Goal: Information Seeking & Learning: Learn about a topic

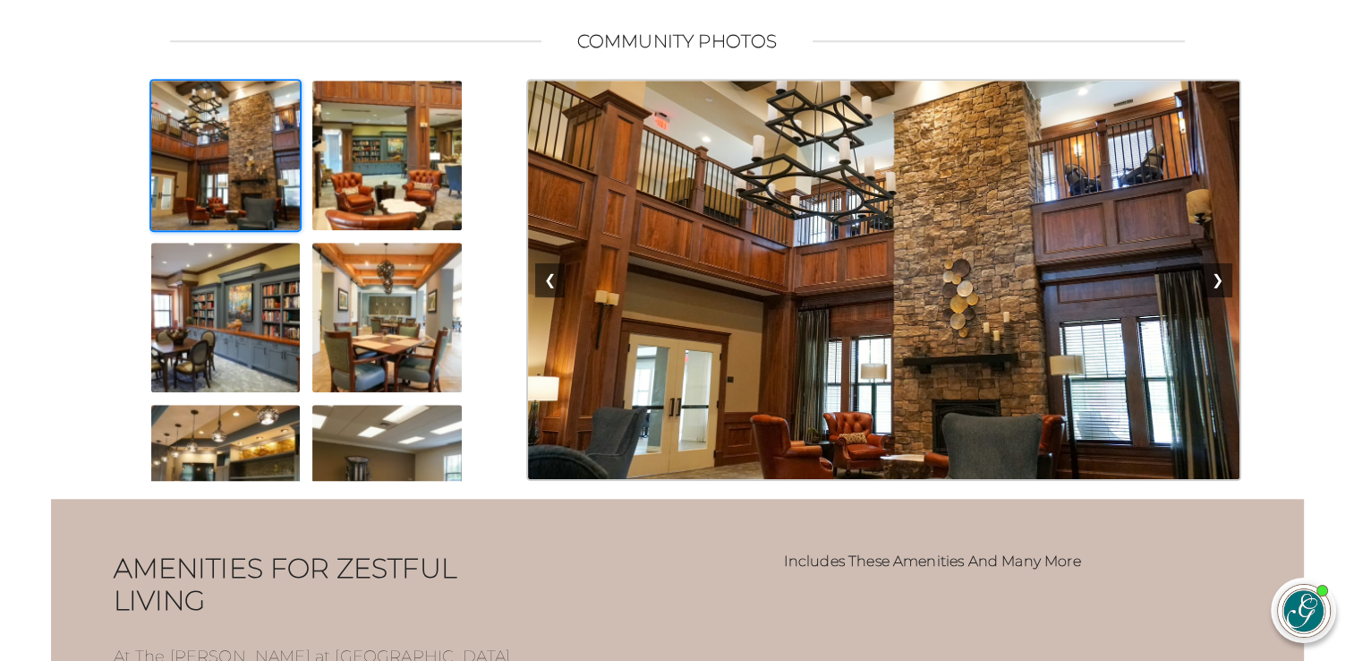
scroll to position [1522, 0]
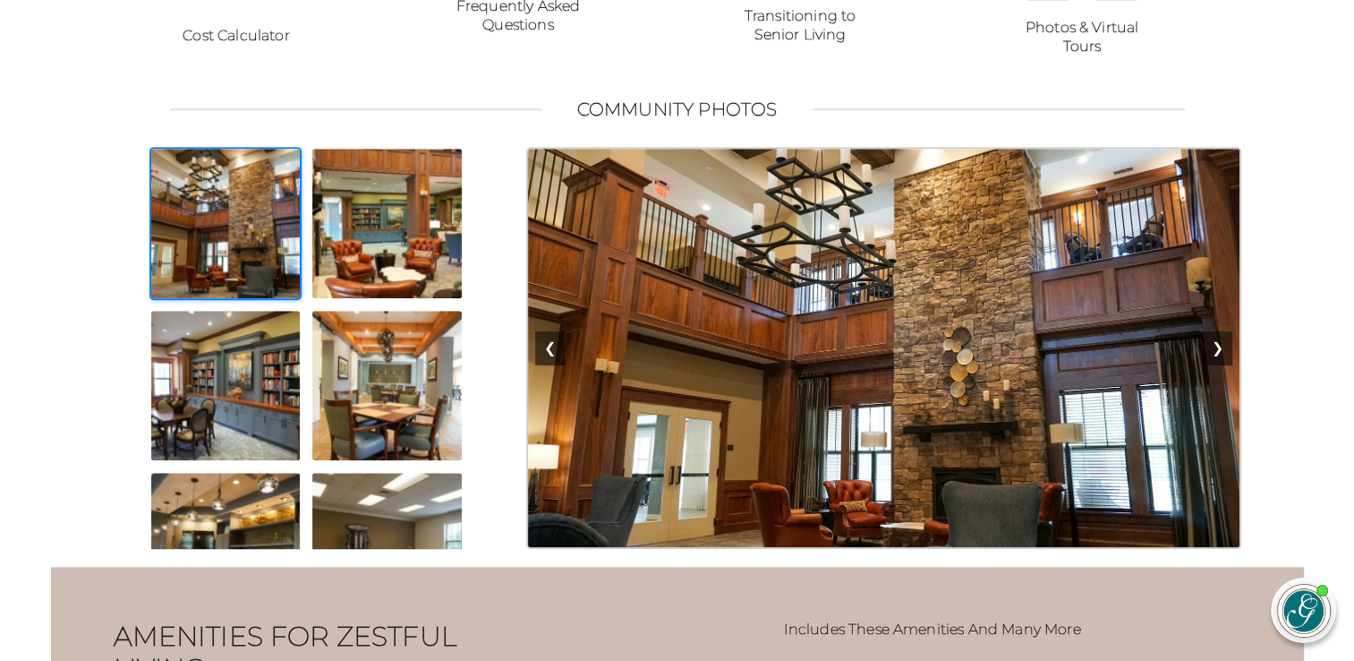
click at [241, 280] on img at bounding box center [225, 223] width 153 height 153
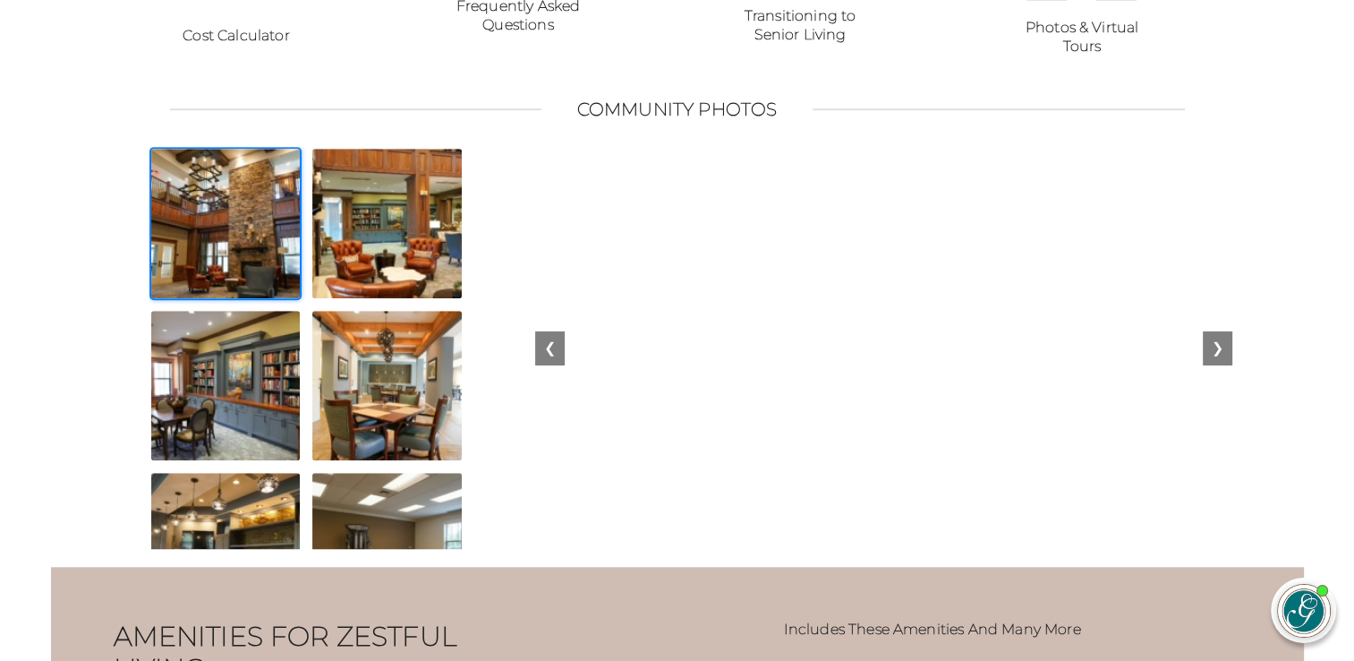
click at [241, 277] on img at bounding box center [225, 223] width 153 height 153
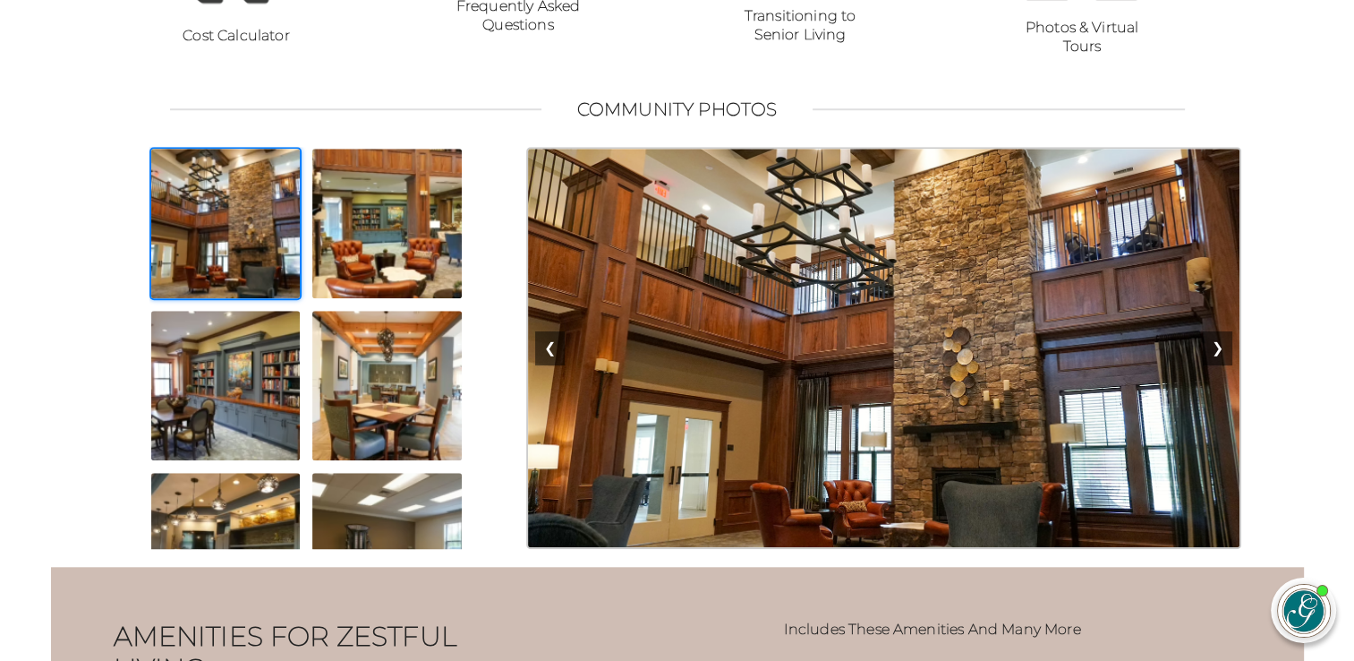
click at [214, 269] on img at bounding box center [225, 223] width 153 height 153
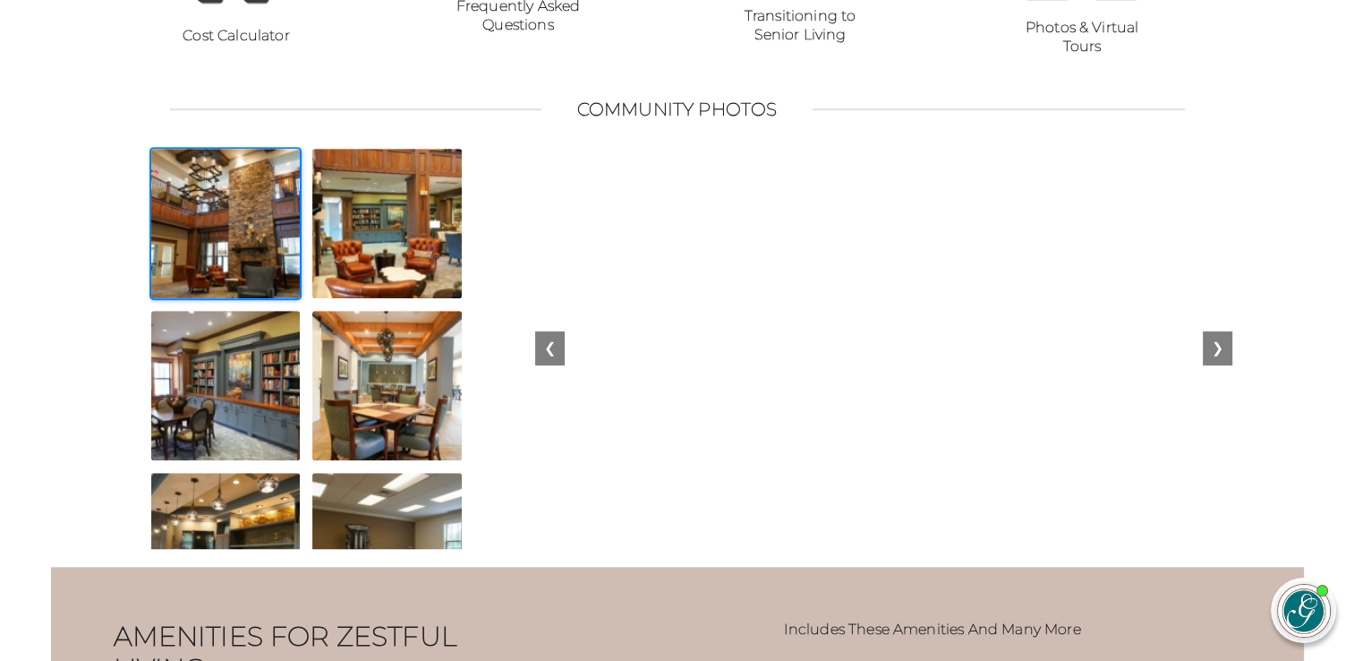
click at [214, 269] on img at bounding box center [225, 223] width 153 height 153
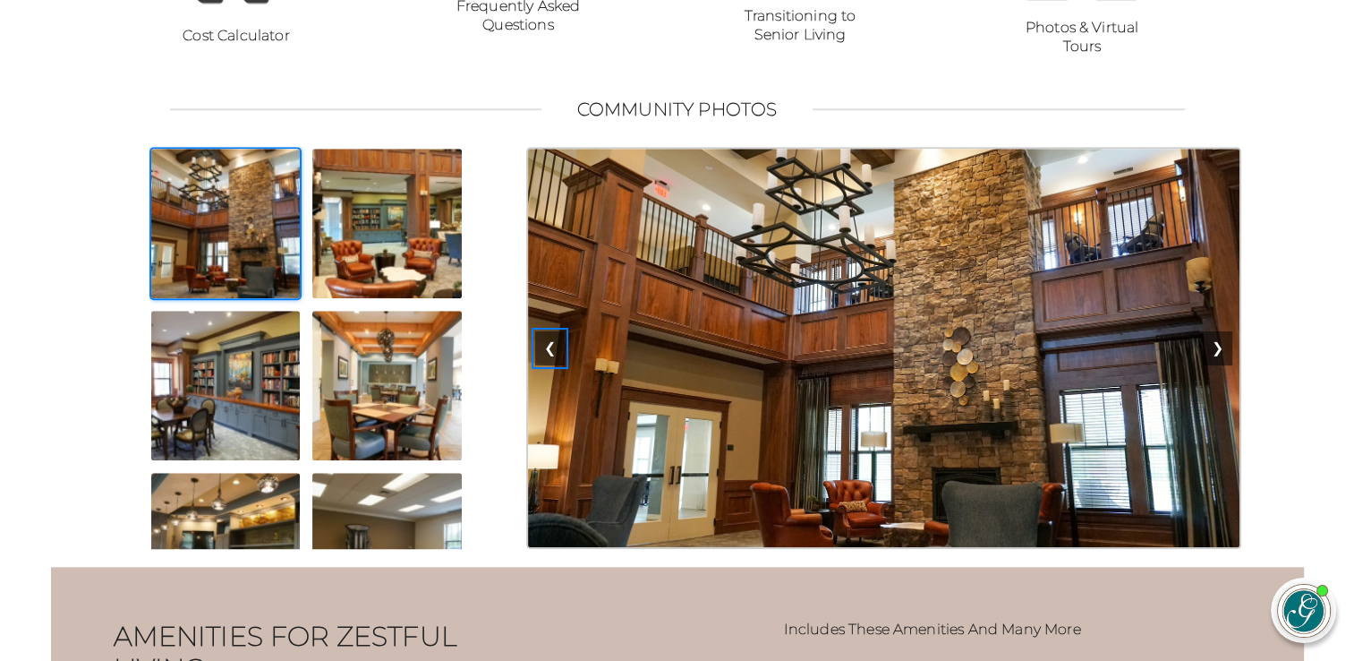
click at [539, 365] on button "❮" at bounding box center [550, 348] width 30 height 34
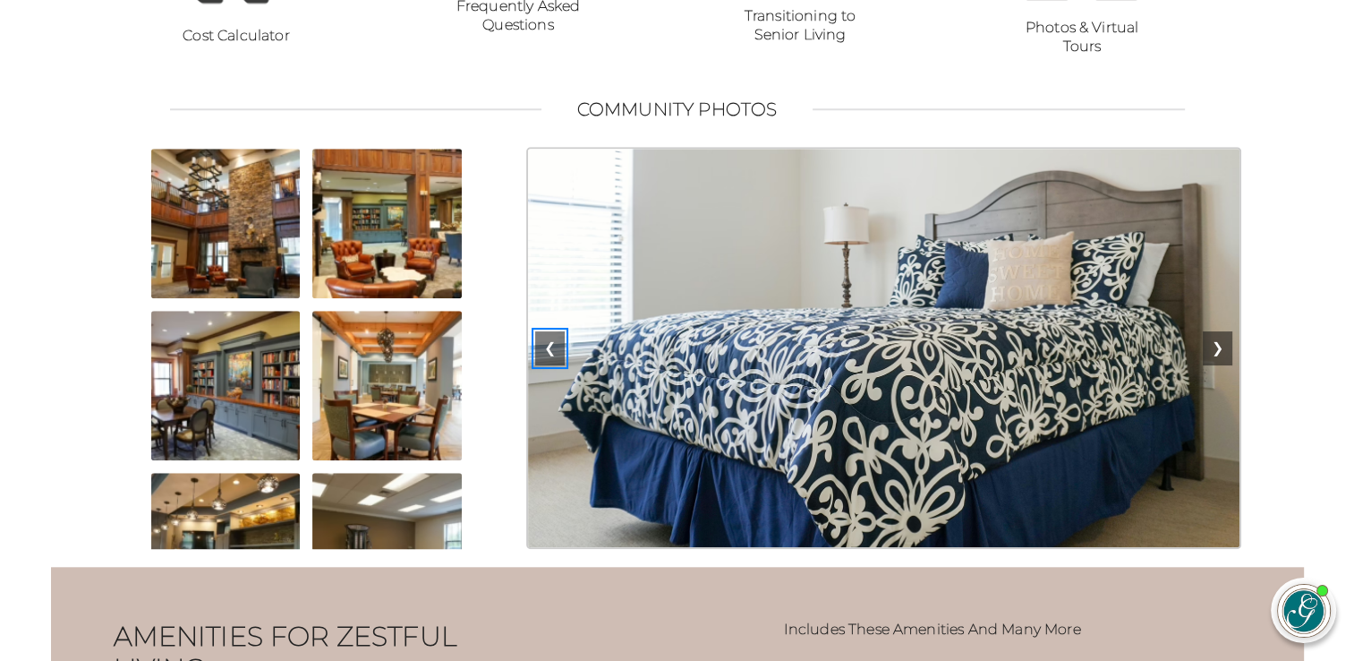
click at [540, 365] on button "❮" at bounding box center [550, 348] width 30 height 34
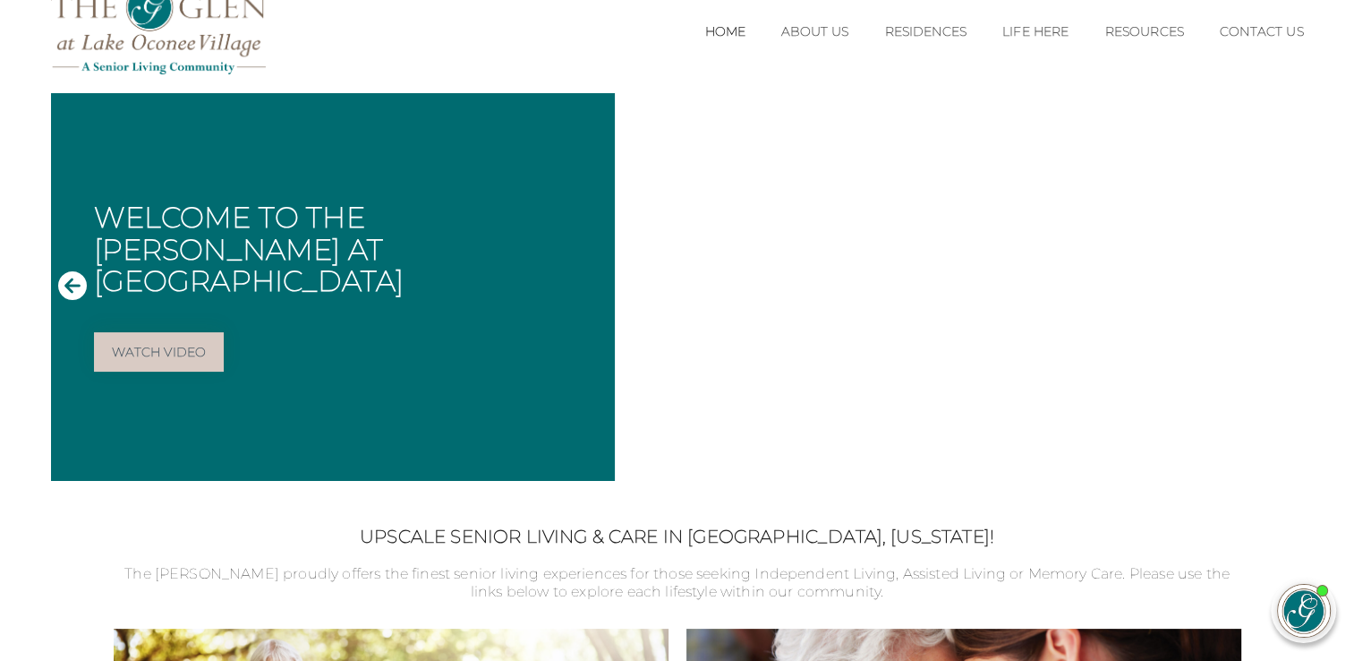
scroll to position [0, 0]
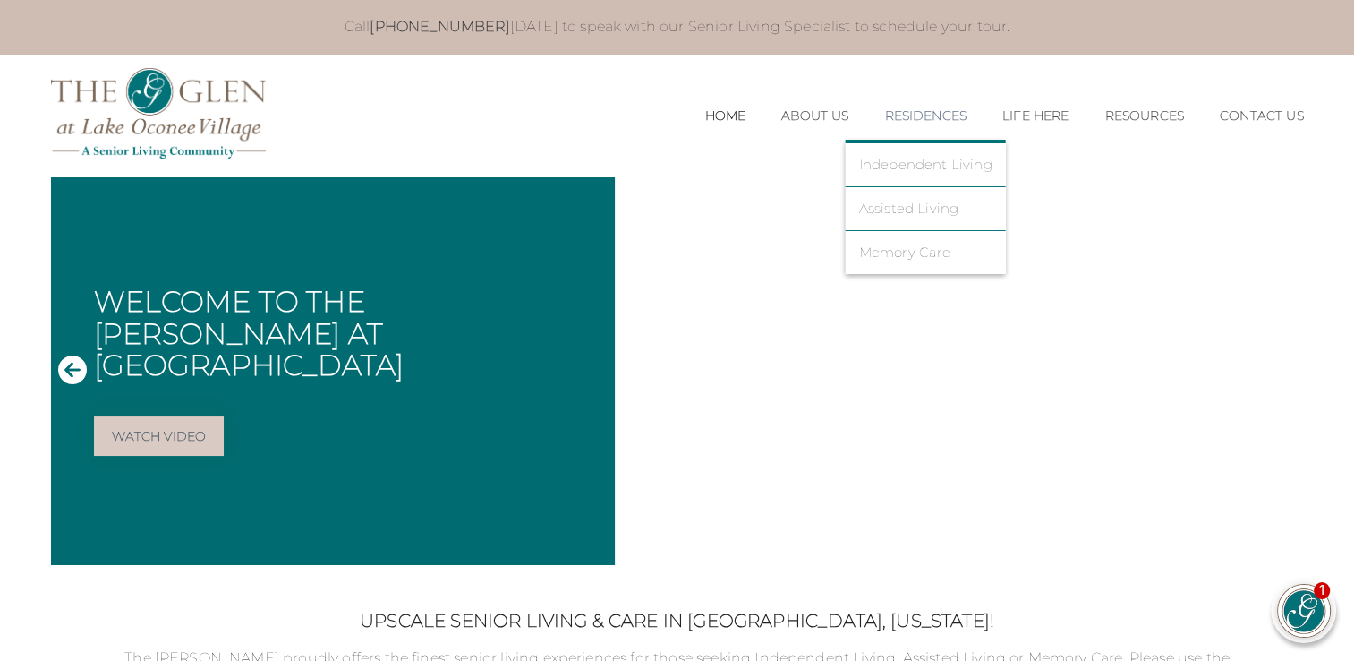
click at [905, 231] on li "Memory Care" at bounding box center [926, 252] width 160 height 43
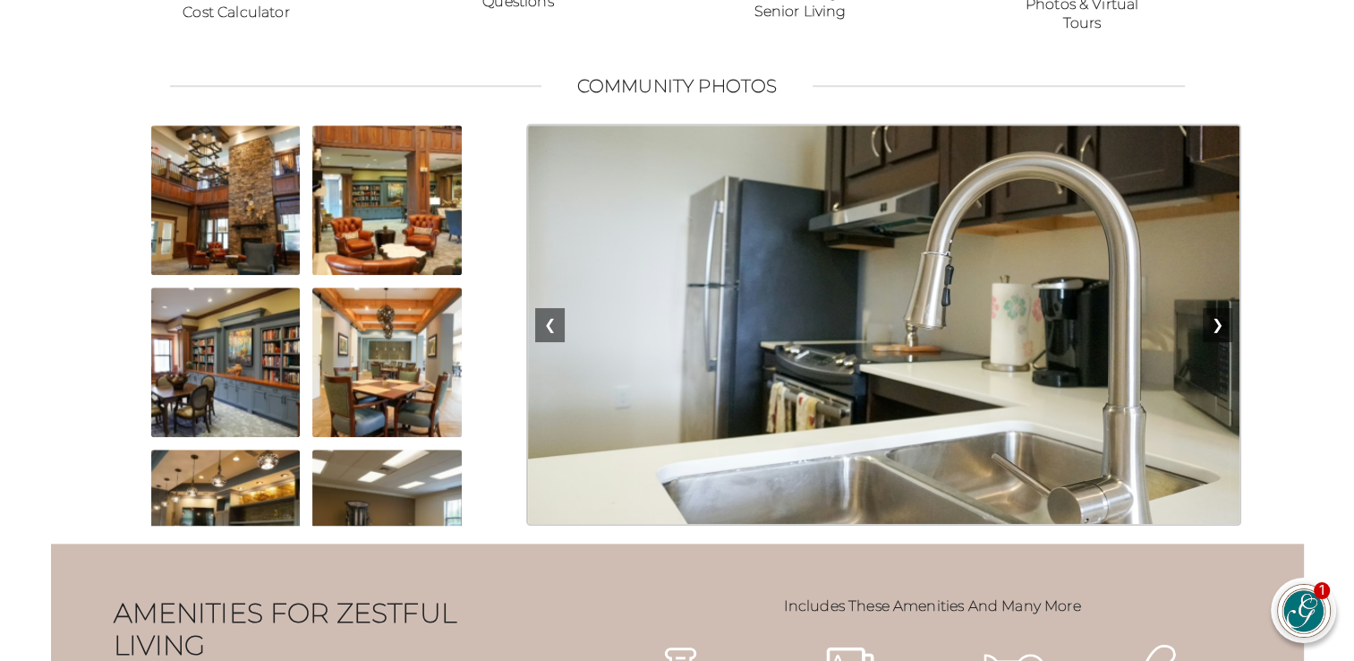
scroll to position [1611, 0]
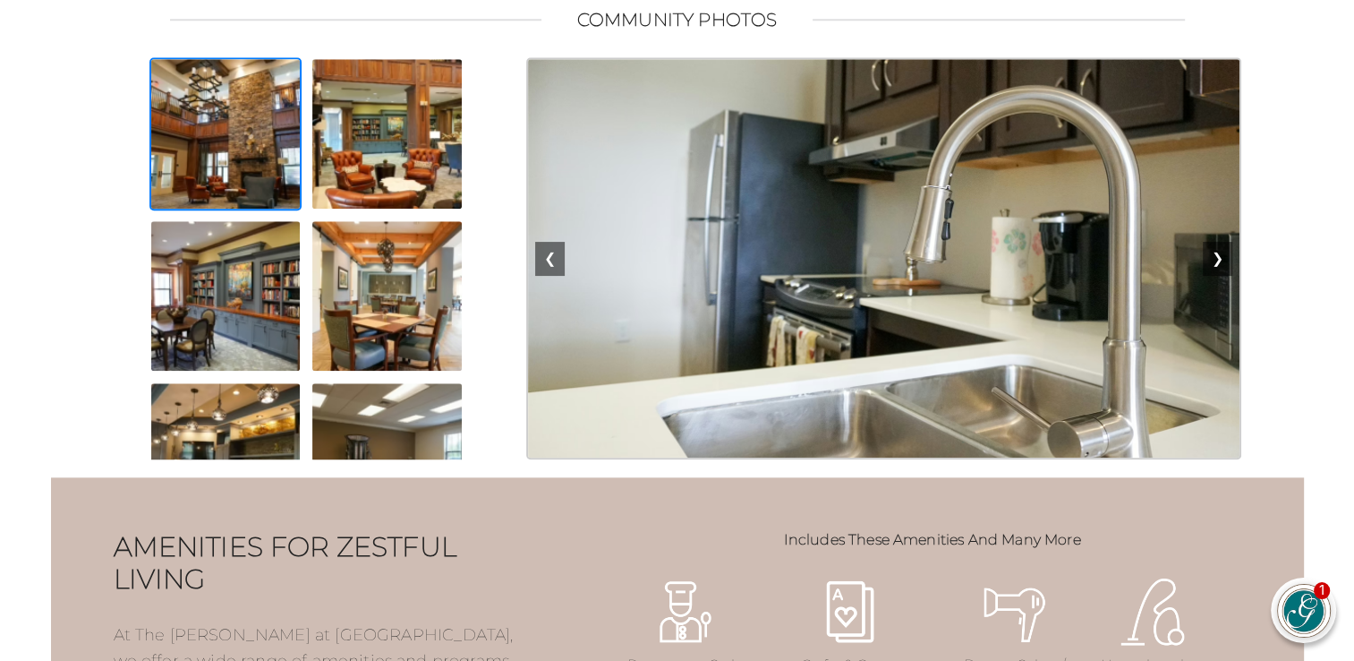
click at [243, 198] on img at bounding box center [225, 133] width 153 height 153
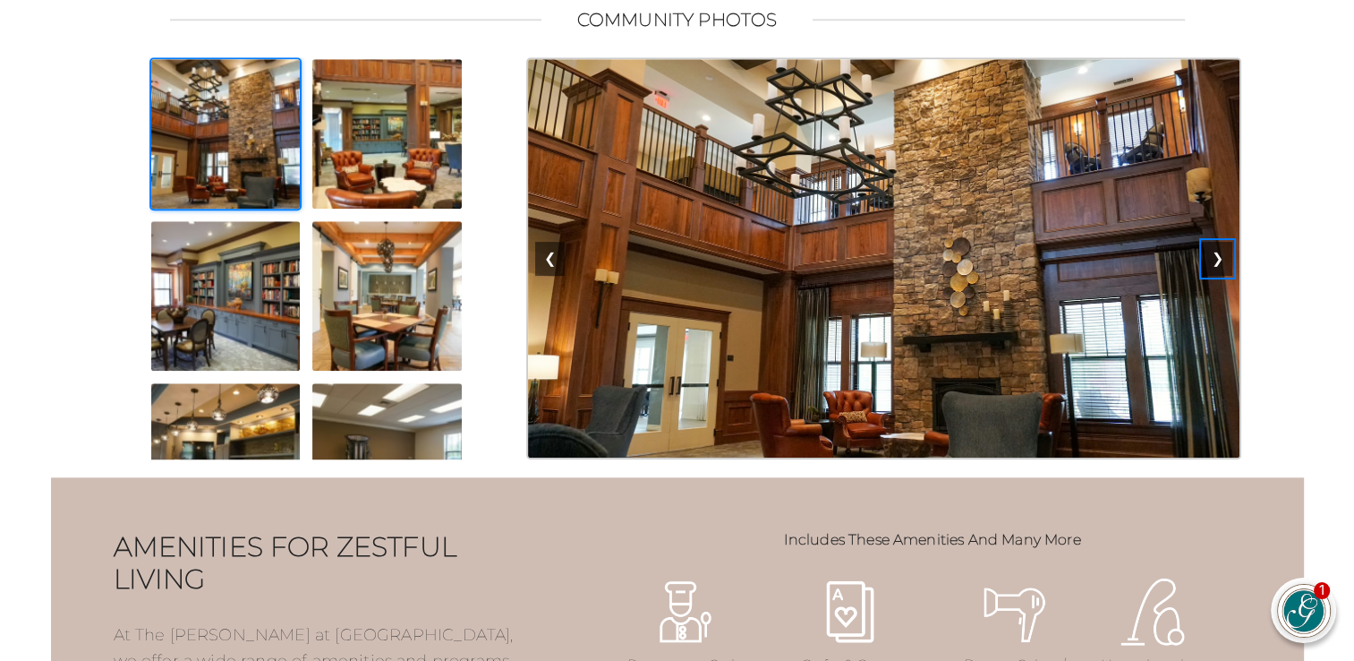
click at [1225, 276] on button "❯" at bounding box center [1218, 259] width 30 height 34
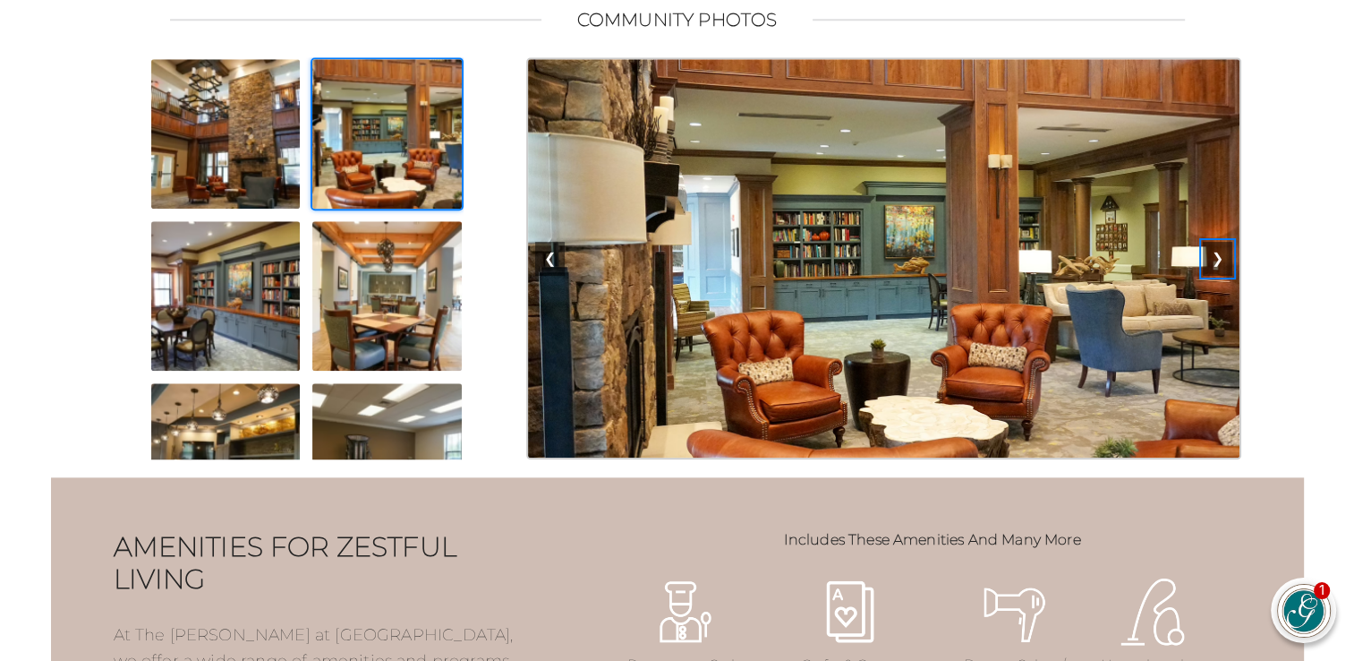
click at [1214, 276] on button "❯" at bounding box center [1218, 259] width 30 height 34
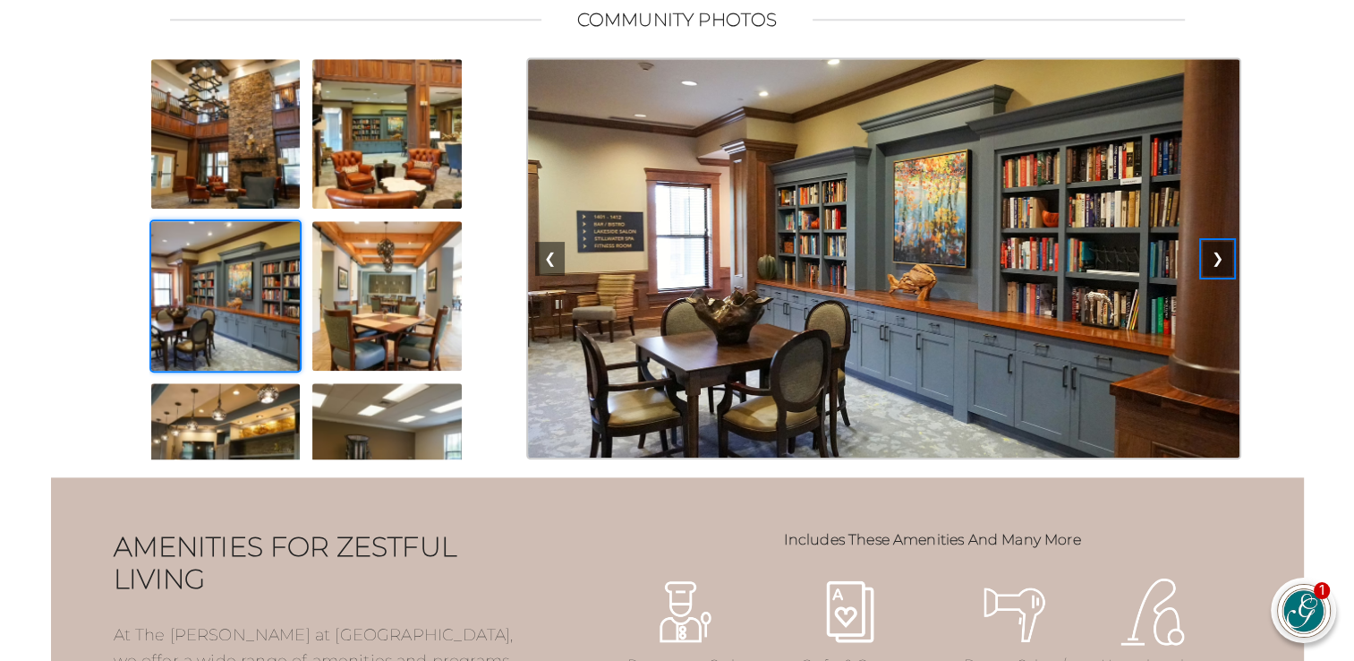
click at [1214, 276] on button "❯" at bounding box center [1218, 259] width 30 height 34
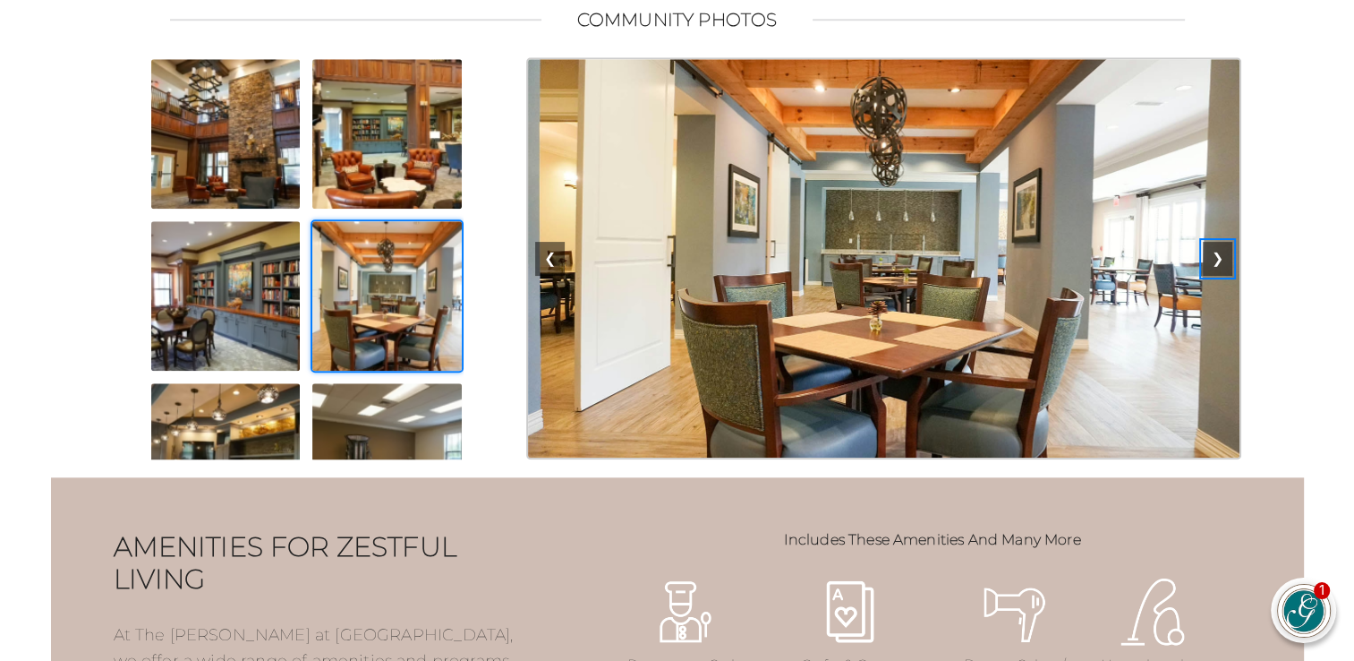
click at [1214, 276] on button "❯" at bounding box center [1218, 259] width 30 height 34
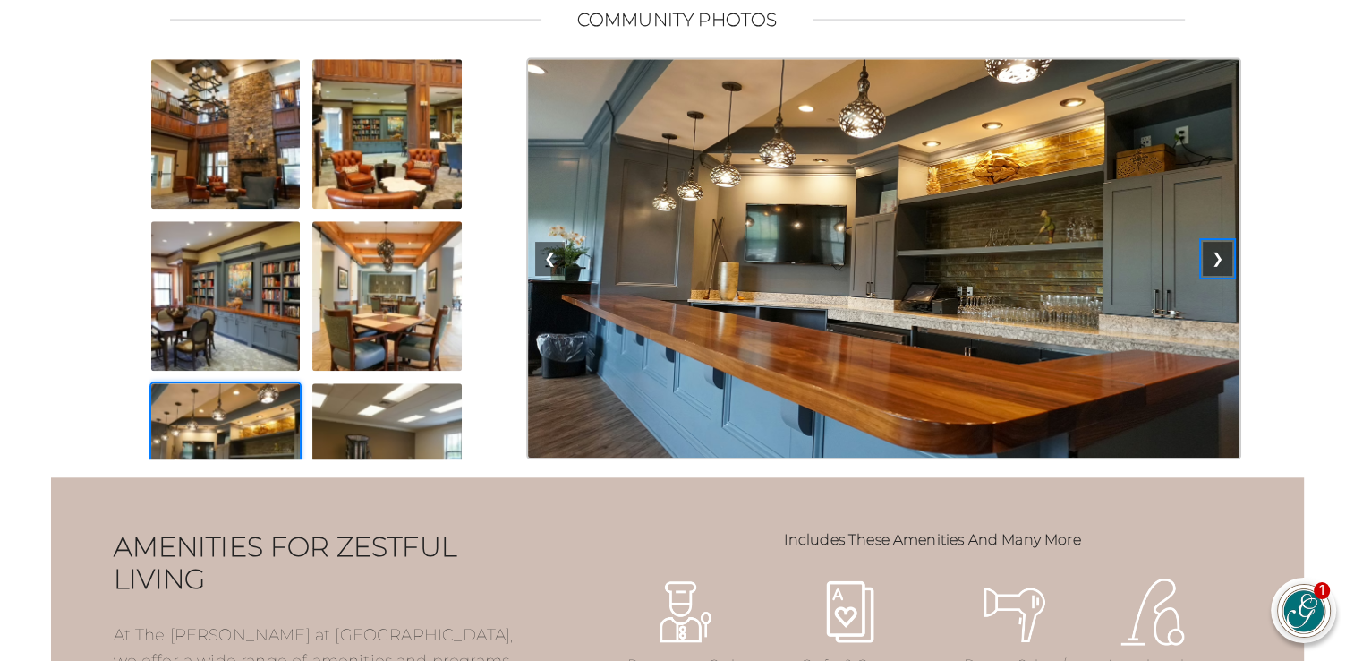
click at [1214, 276] on button "❯" at bounding box center [1218, 259] width 30 height 34
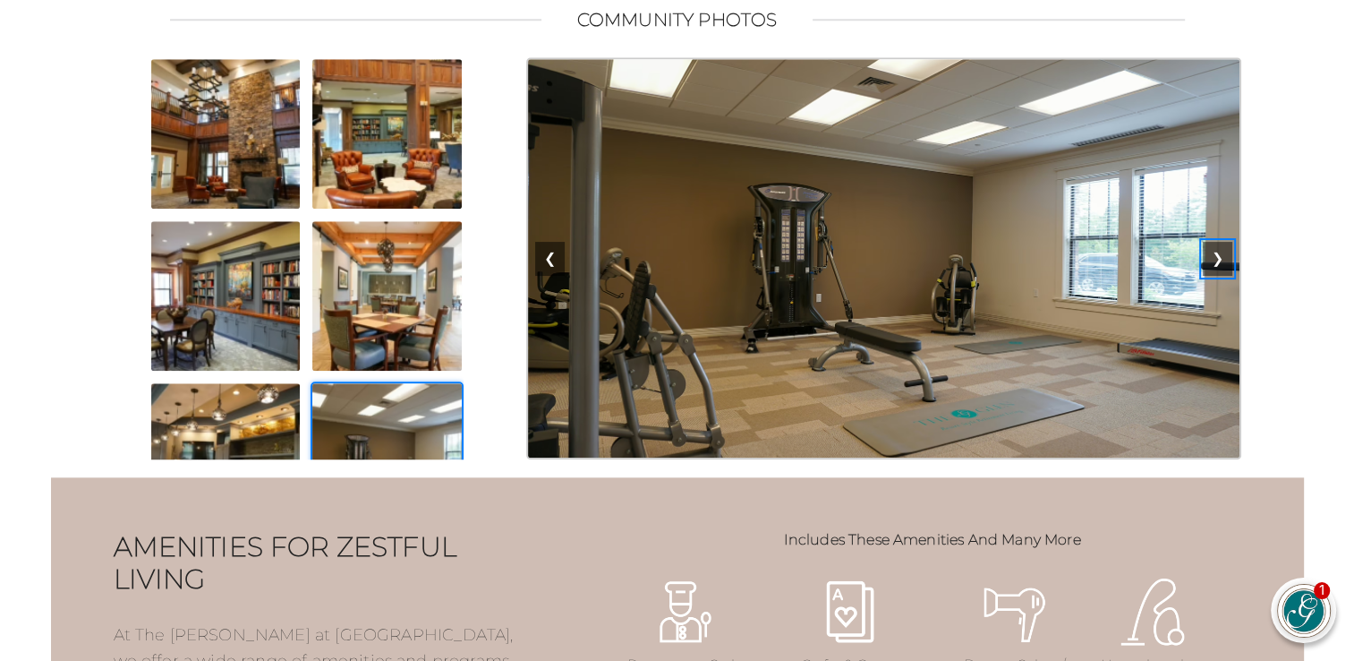
click at [1214, 276] on button "❯" at bounding box center [1218, 259] width 30 height 34
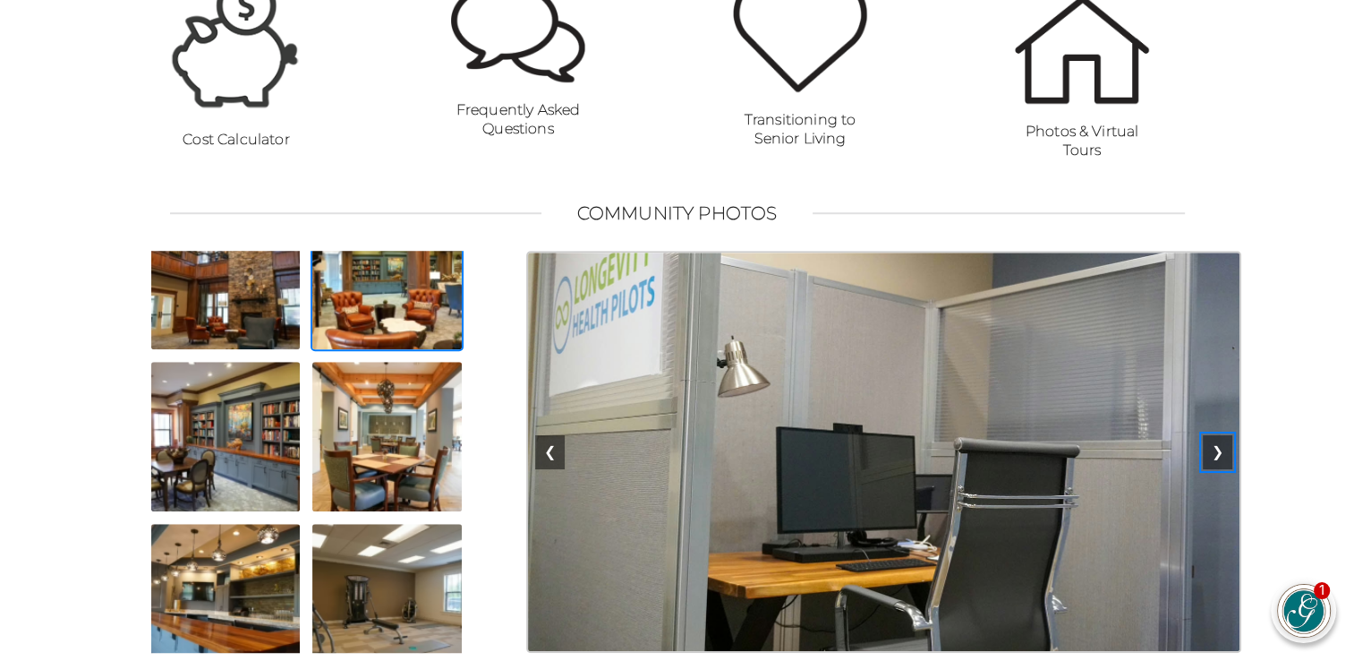
scroll to position [0, 0]
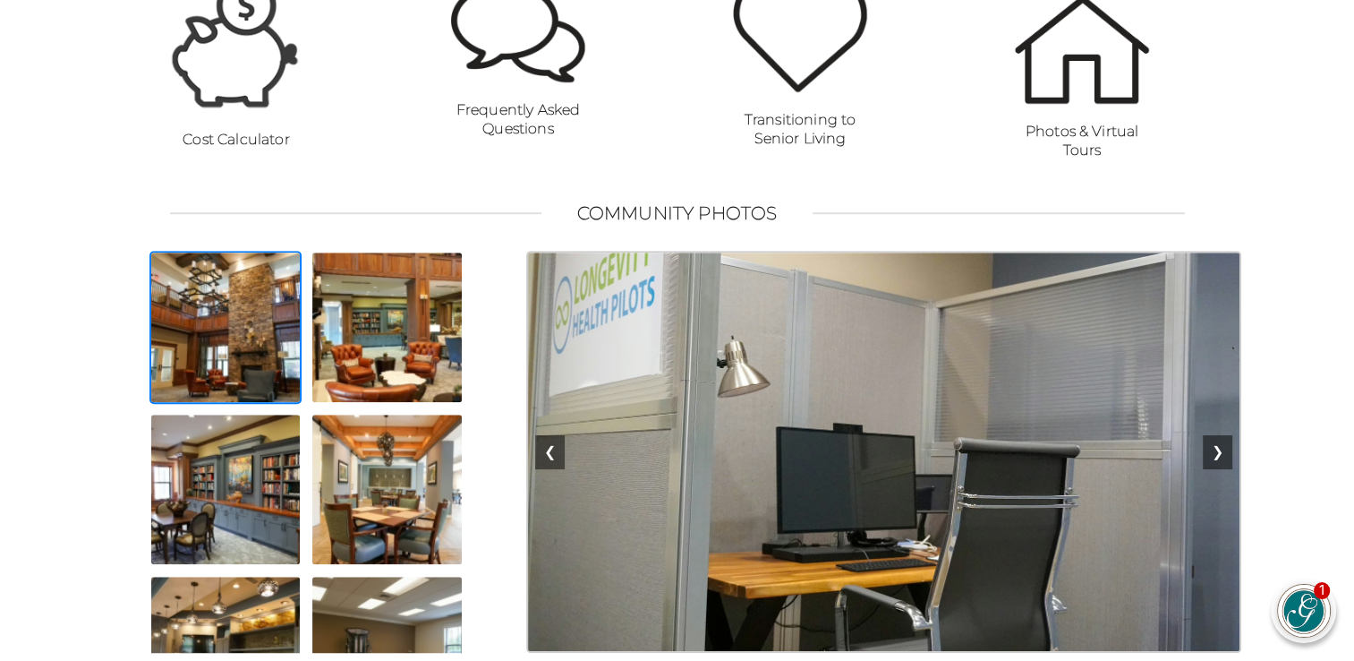
click at [252, 371] on img at bounding box center [225, 327] width 153 height 153
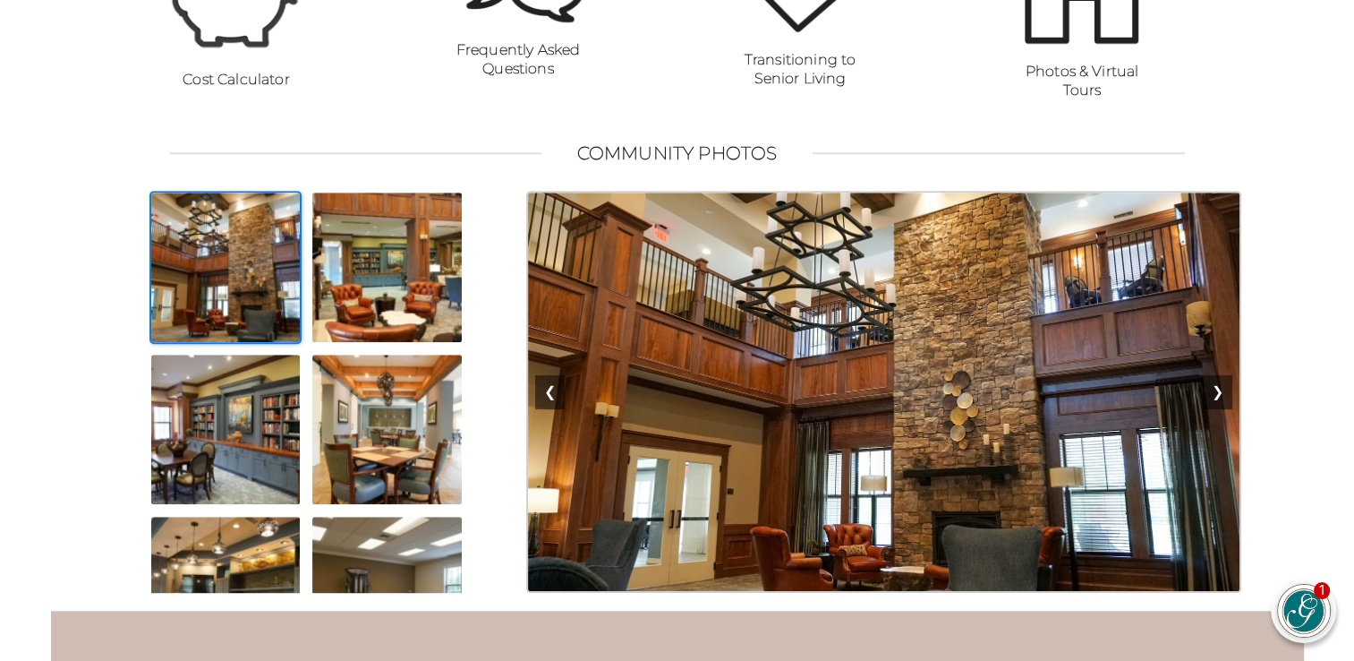
scroll to position [1597, 0]
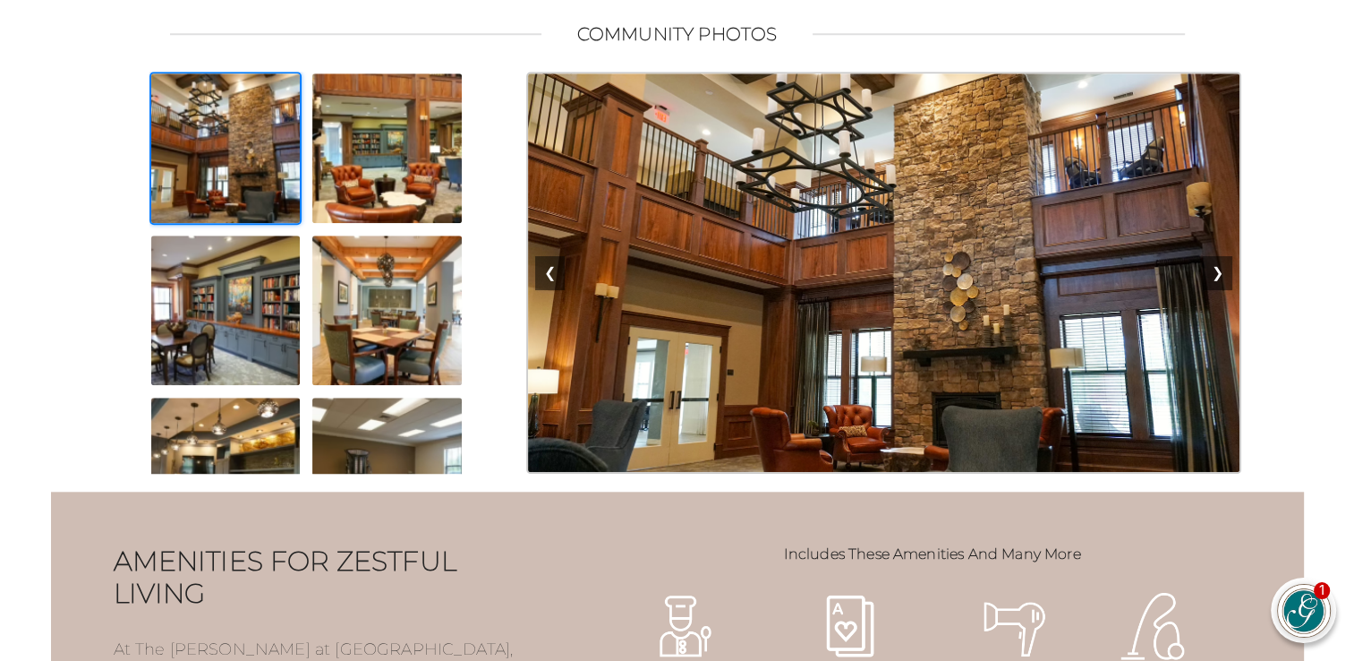
click at [223, 189] on img at bounding box center [225, 148] width 153 height 153
click at [1219, 290] on button "❯" at bounding box center [1218, 273] width 30 height 34
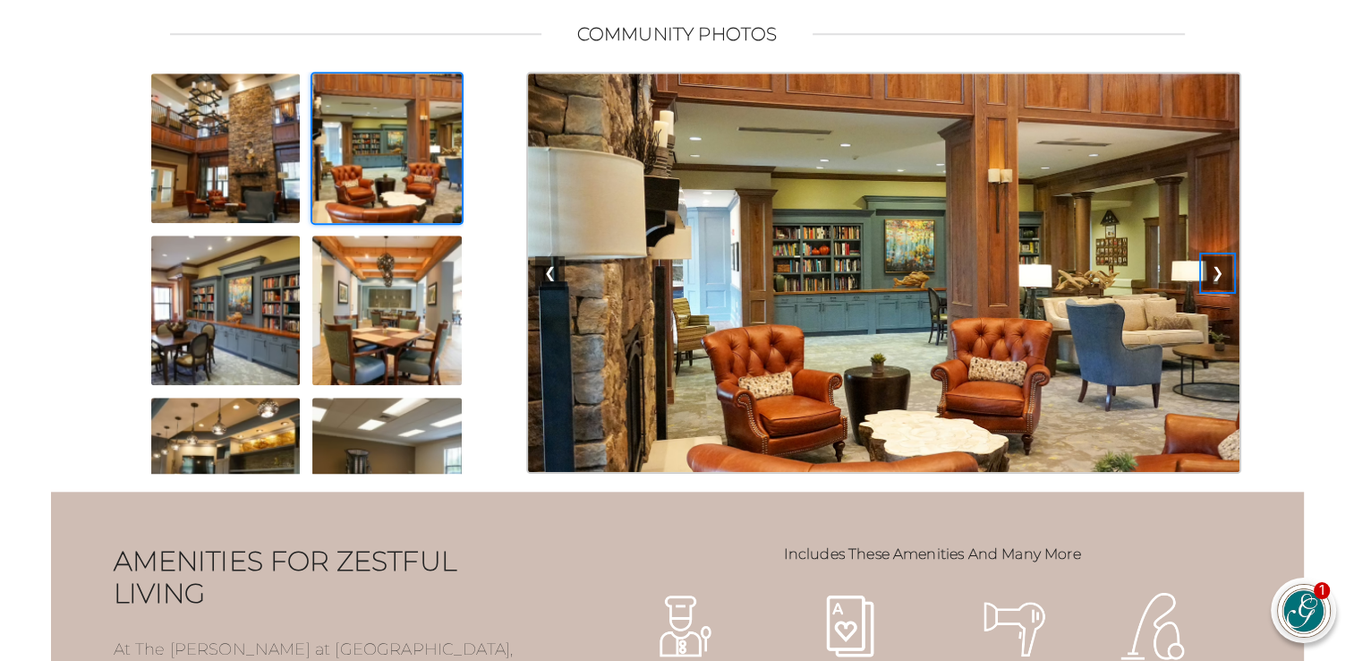
click at [1224, 290] on button "❯" at bounding box center [1218, 273] width 30 height 34
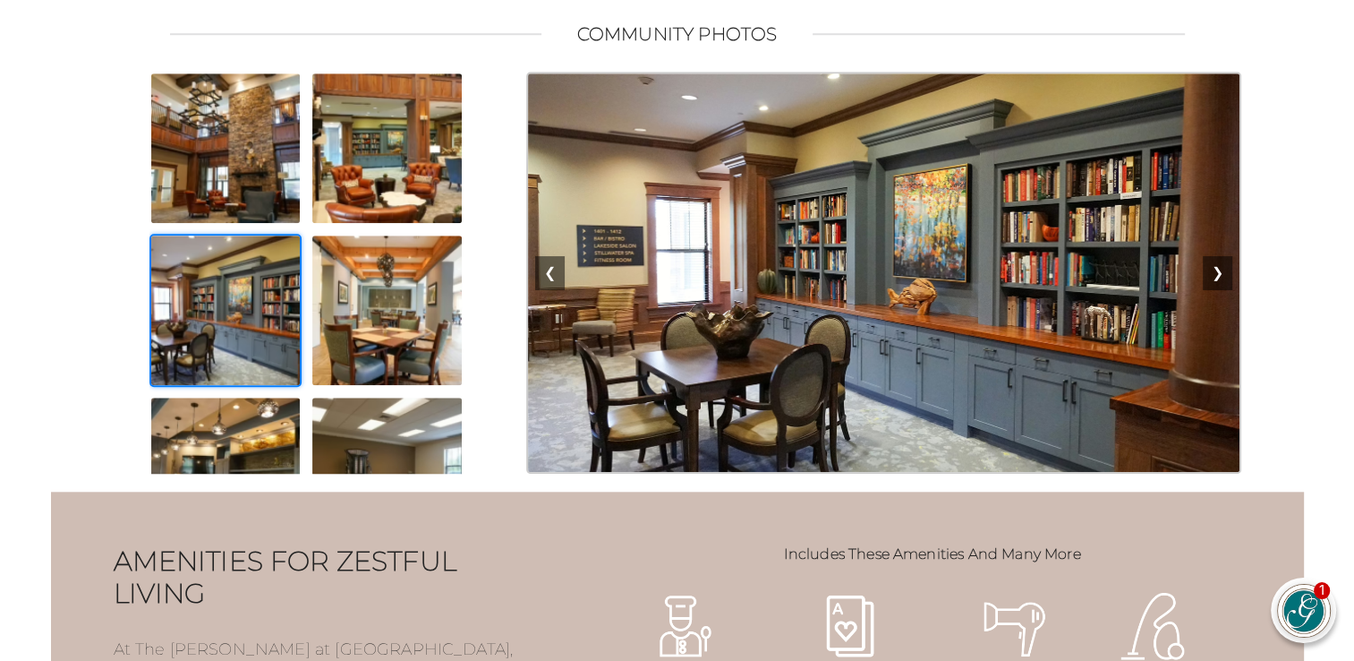
click at [218, 387] on img at bounding box center [225, 310] width 153 height 153
click at [389, 387] on img at bounding box center [387, 310] width 153 height 153
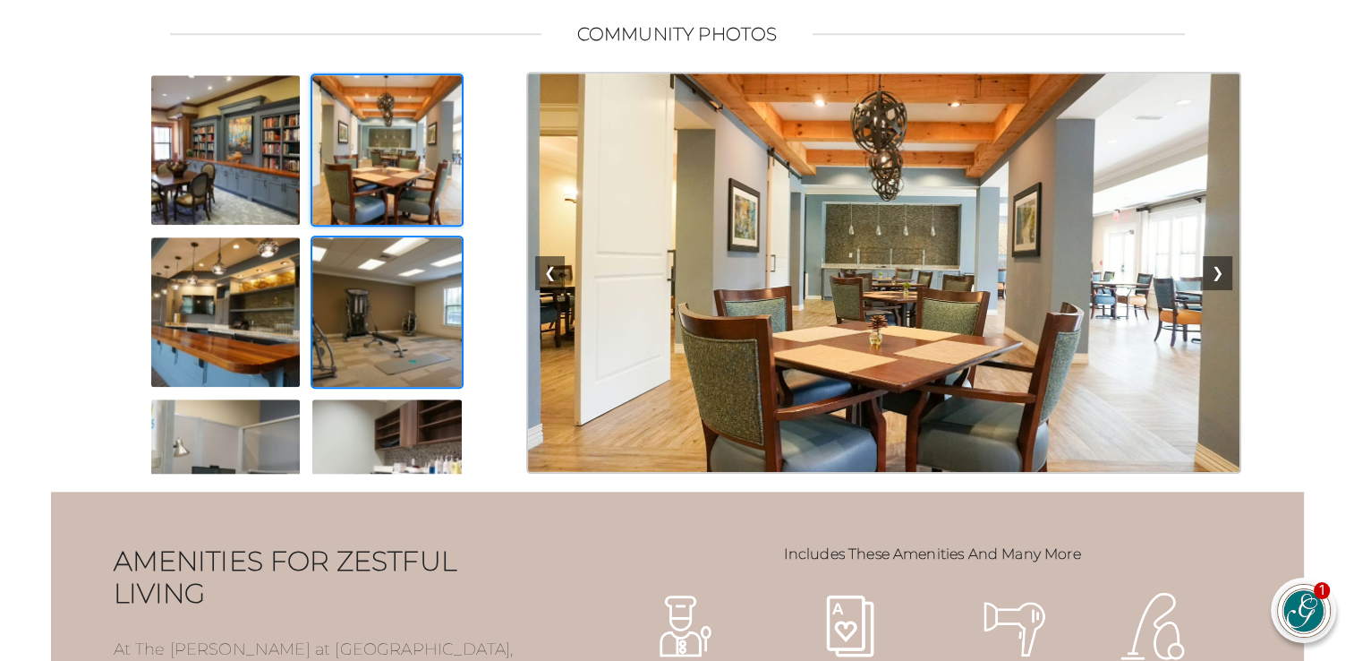
scroll to position [179, 0]
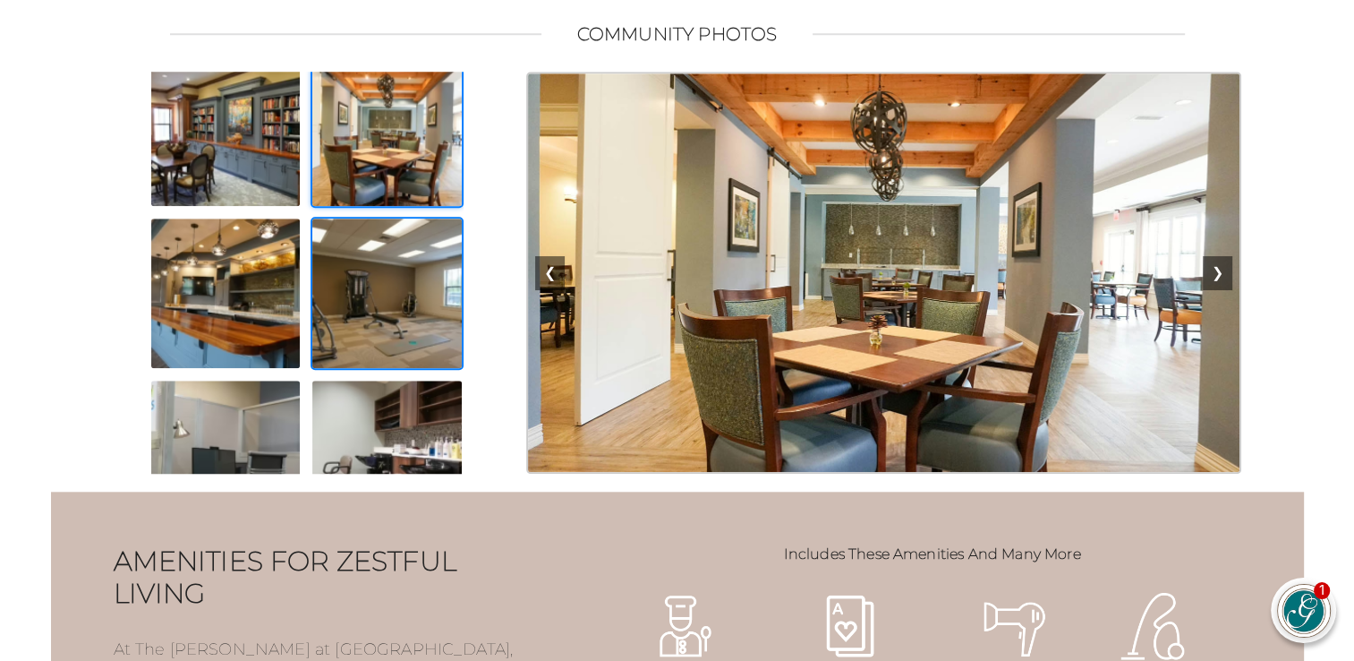
click at [390, 325] on img at bounding box center [387, 293] width 153 height 153
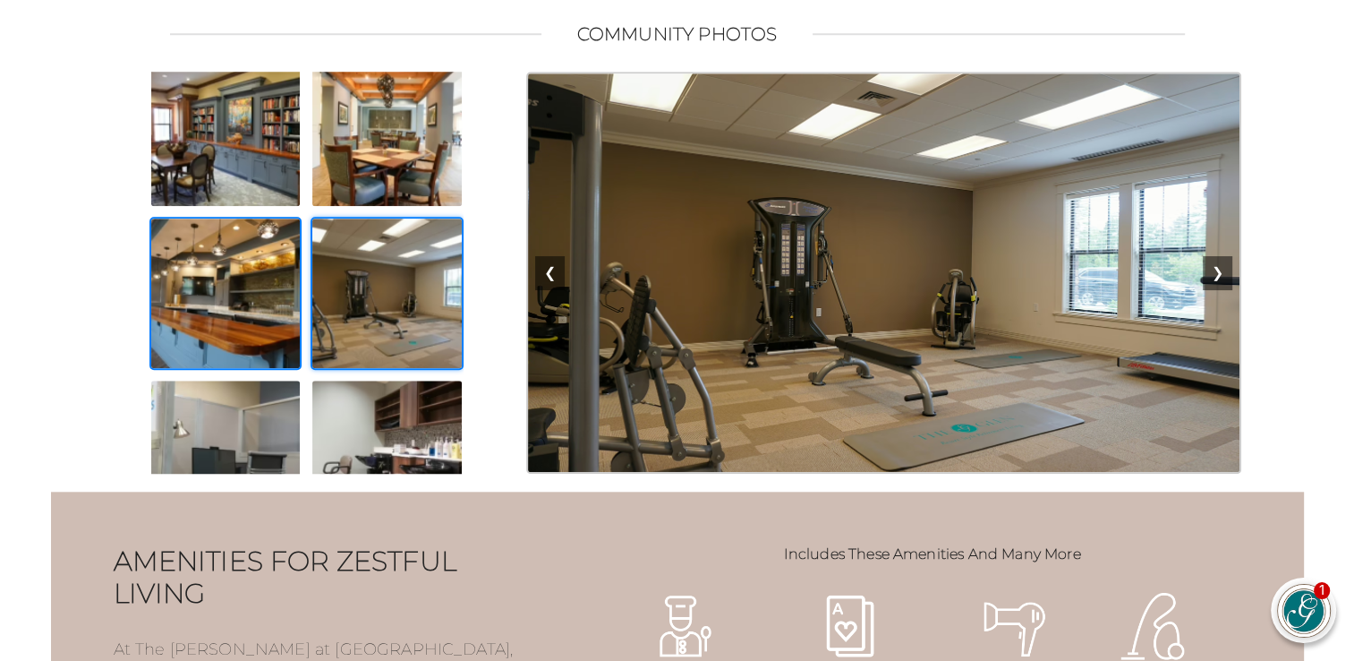
click at [248, 326] on img at bounding box center [225, 293] width 153 height 153
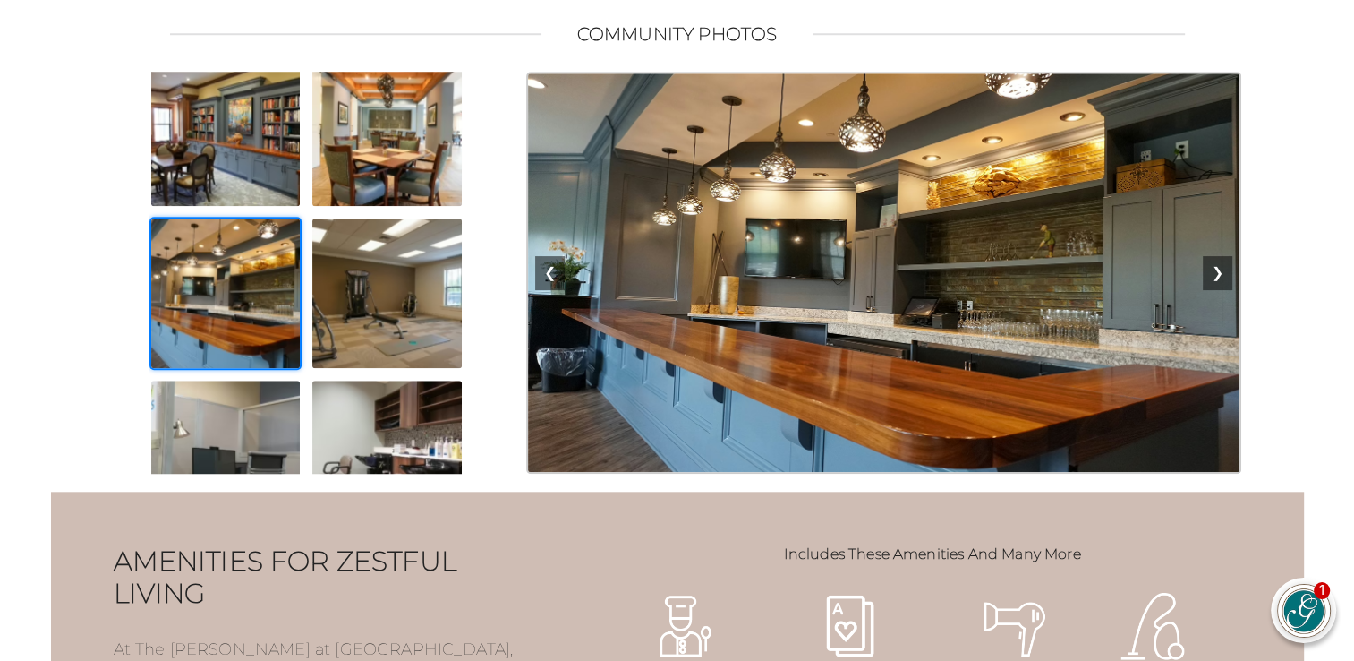
scroll to position [269, 0]
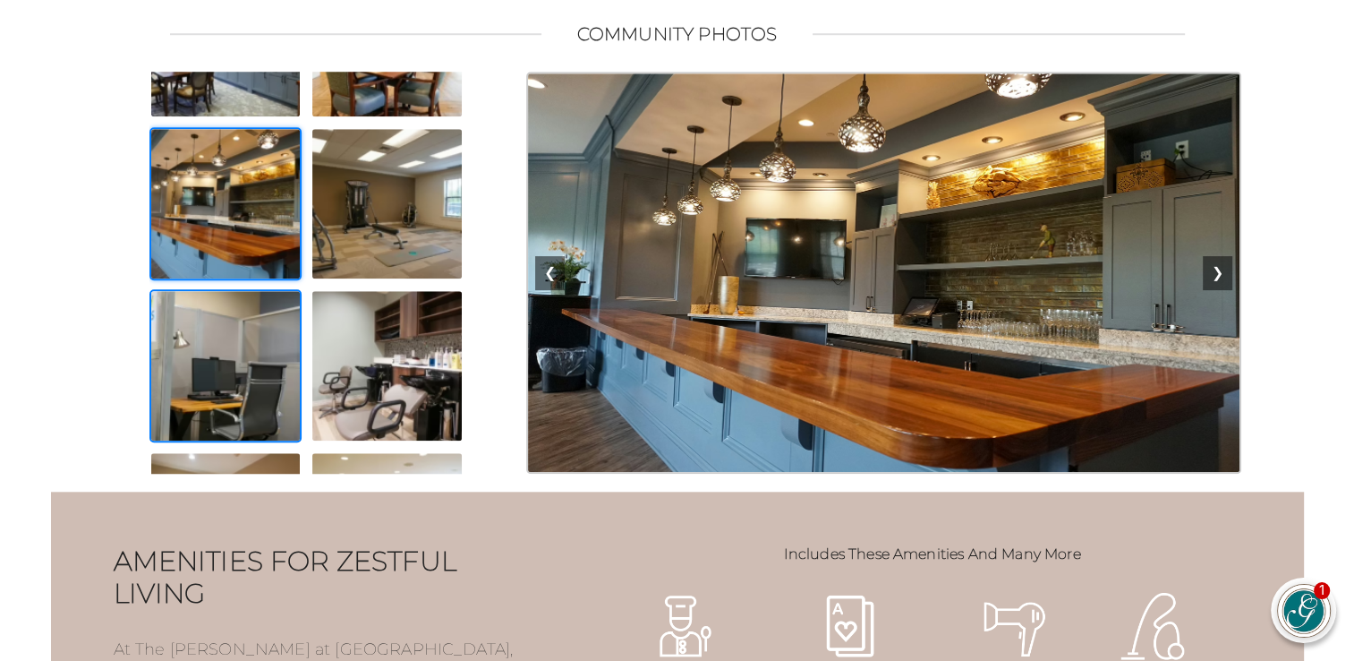
click at [240, 396] on img at bounding box center [225, 365] width 153 height 153
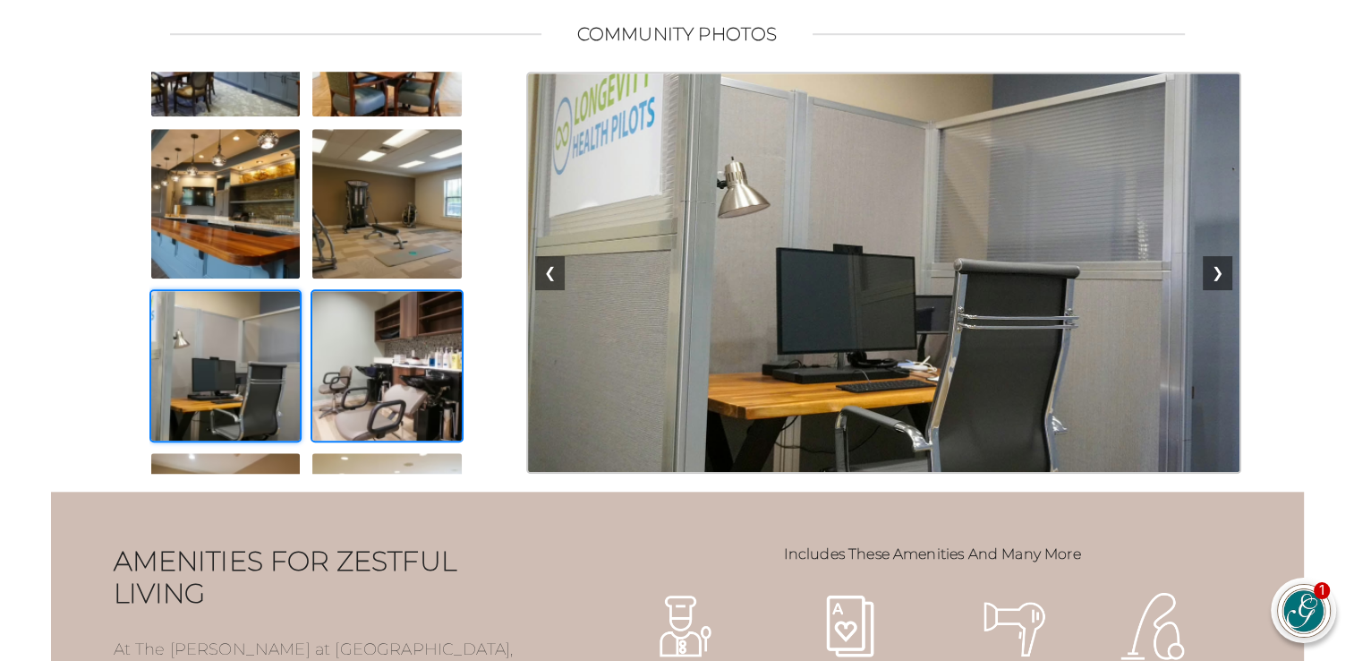
click at [422, 425] on img at bounding box center [387, 365] width 153 height 153
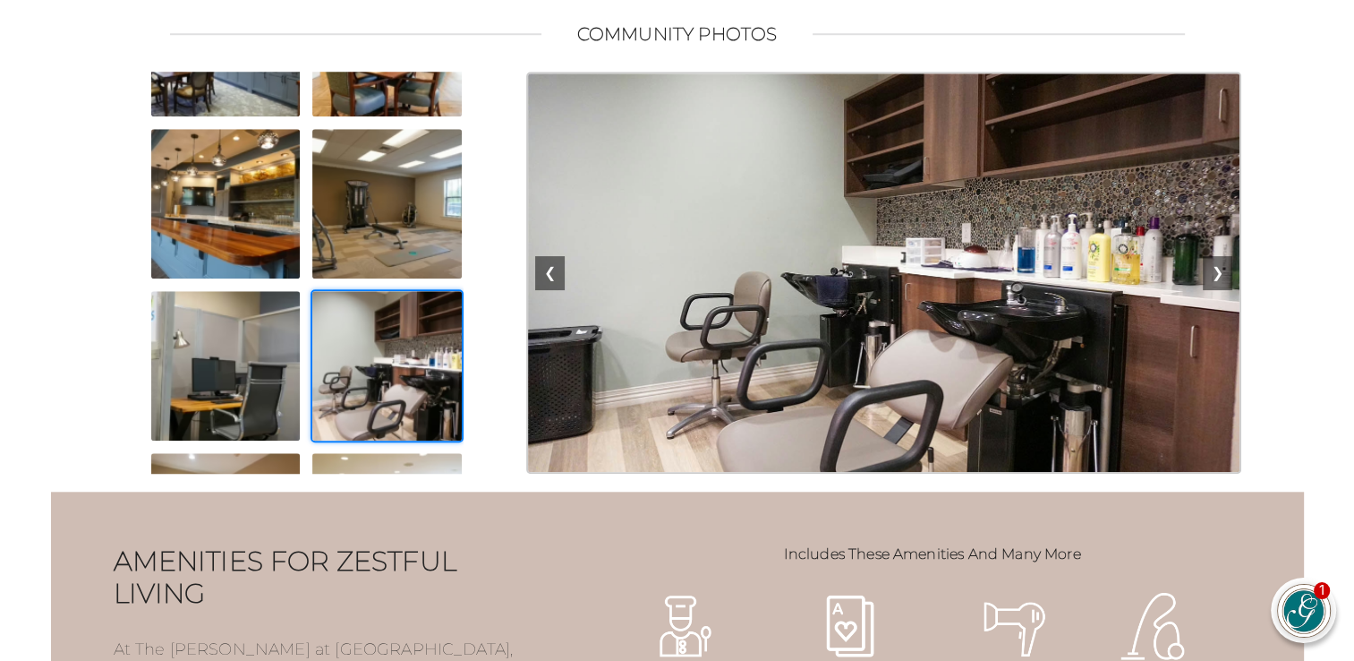
click at [432, 416] on img at bounding box center [387, 365] width 153 height 153
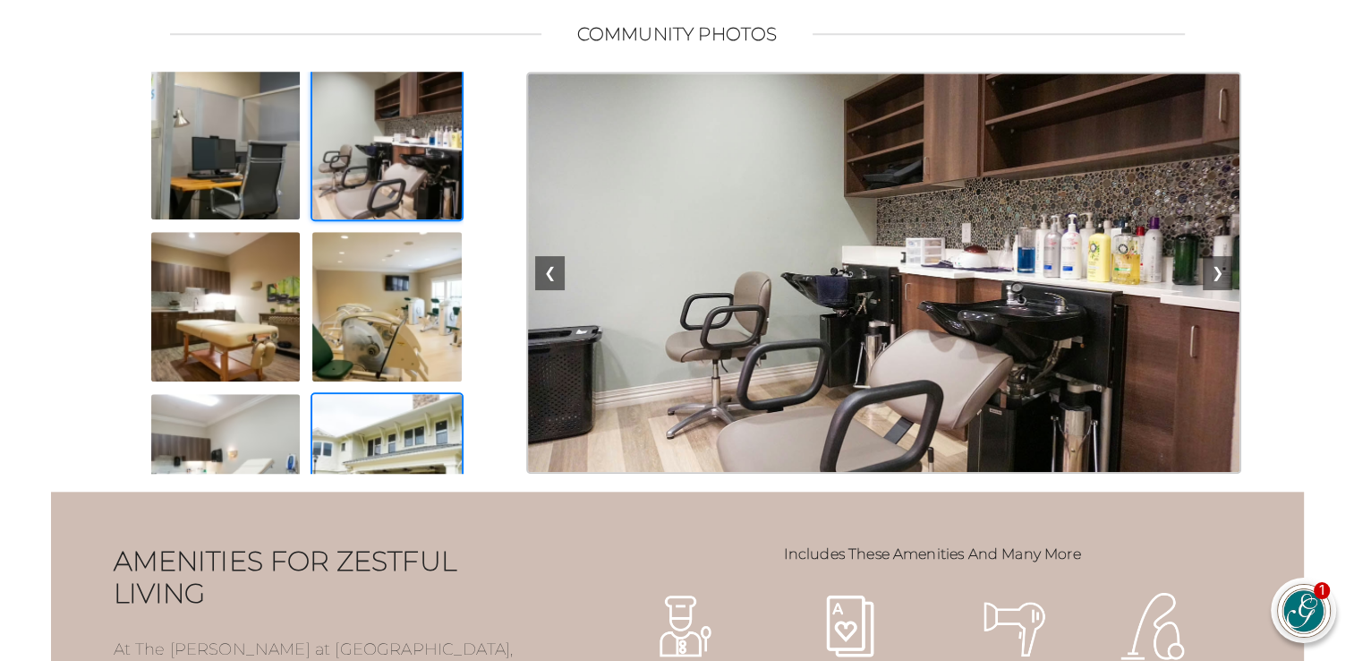
scroll to position [537, 0]
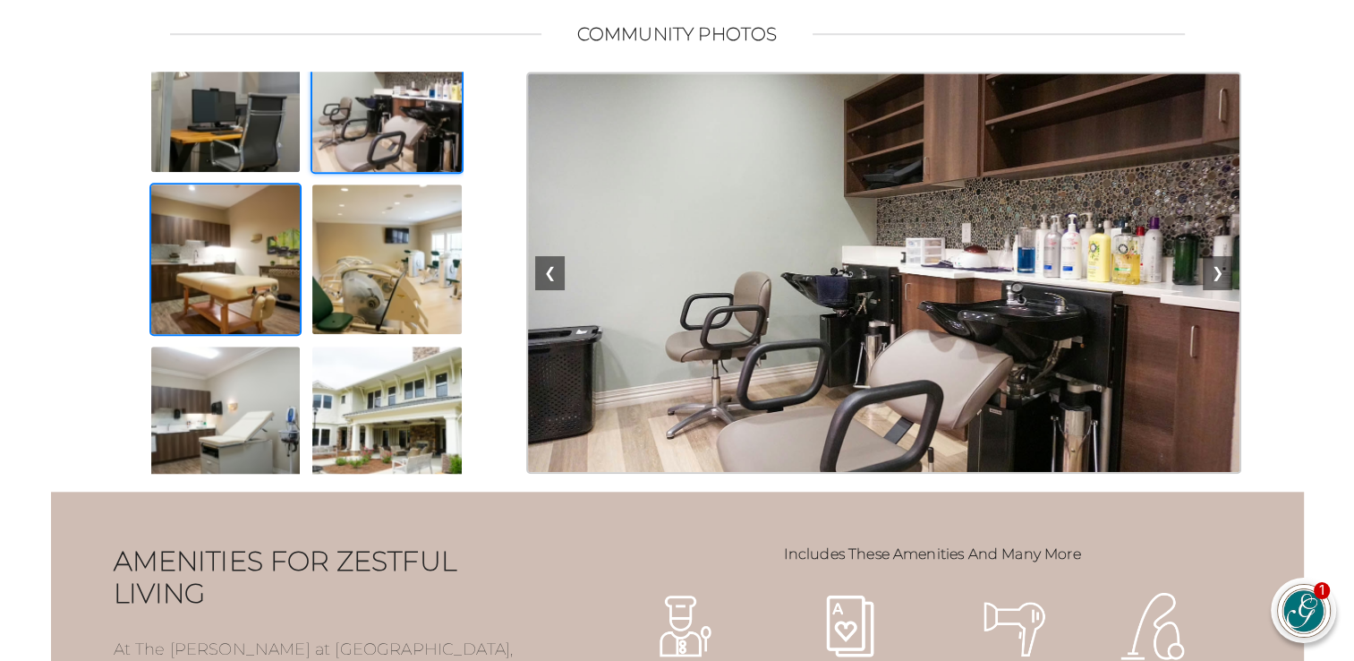
click at [216, 281] on img at bounding box center [225, 259] width 153 height 153
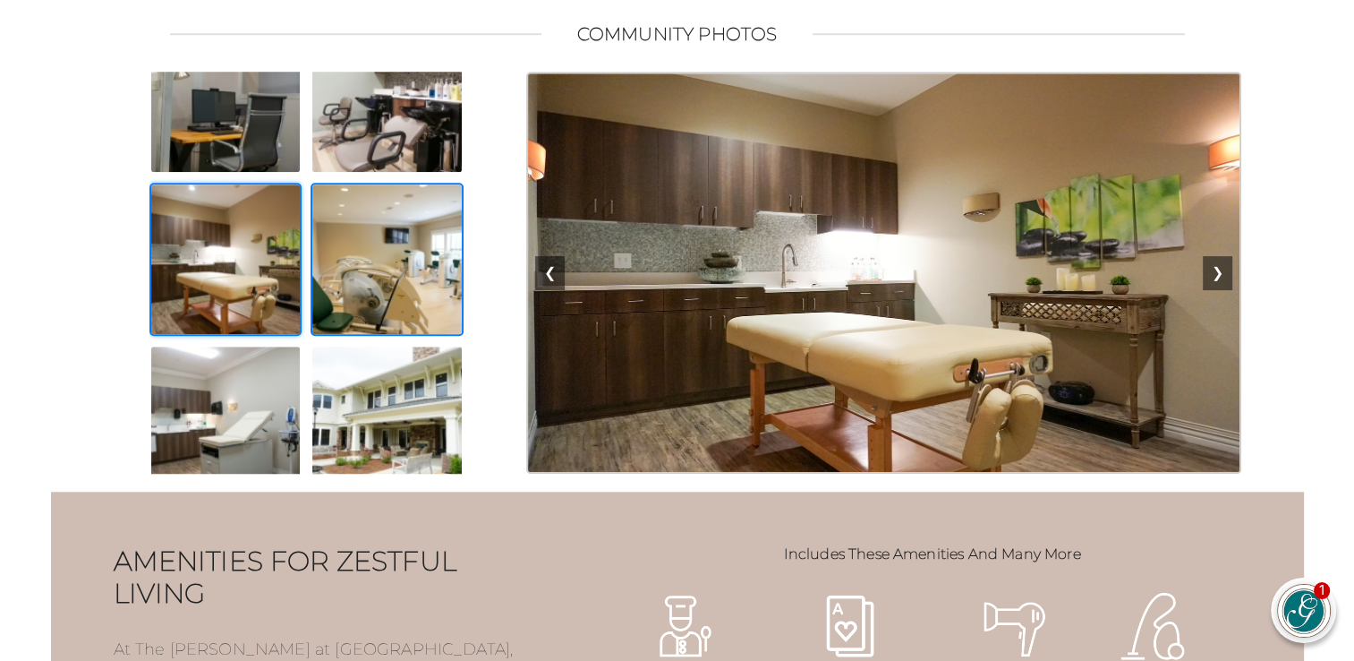
click at [408, 303] on img at bounding box center [387, 259] width 153 height 153
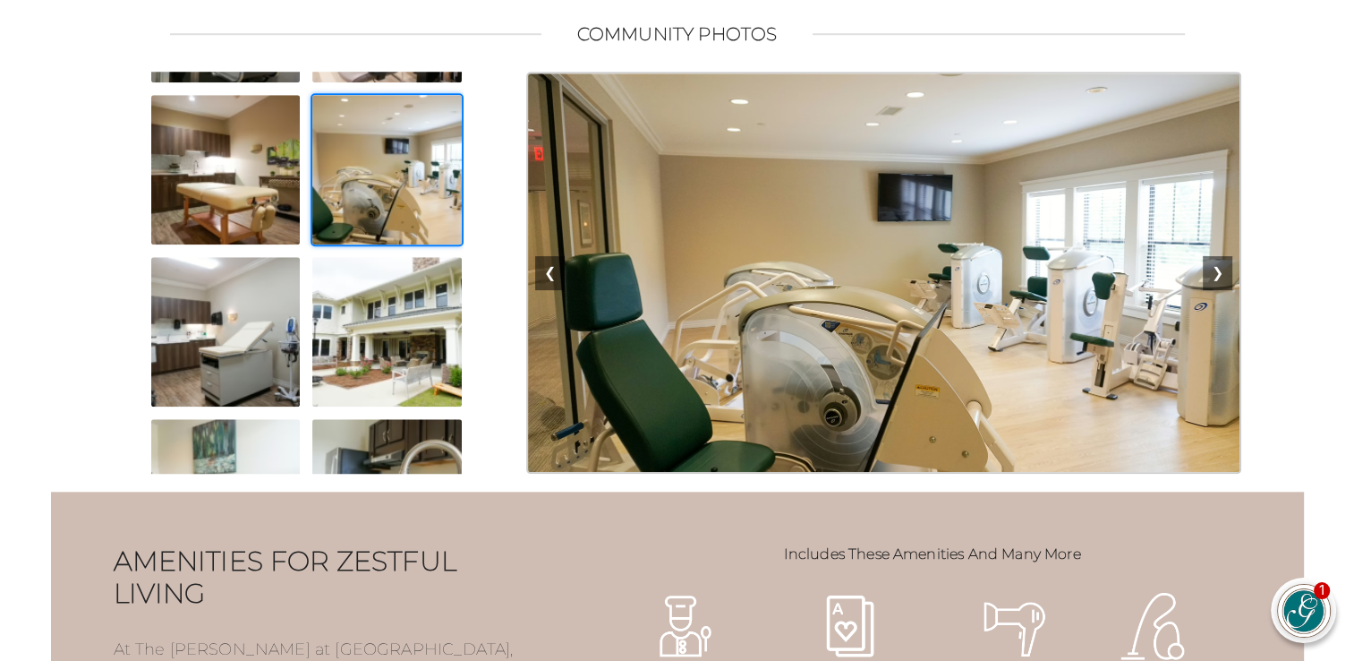
scroll to position [716, 0]
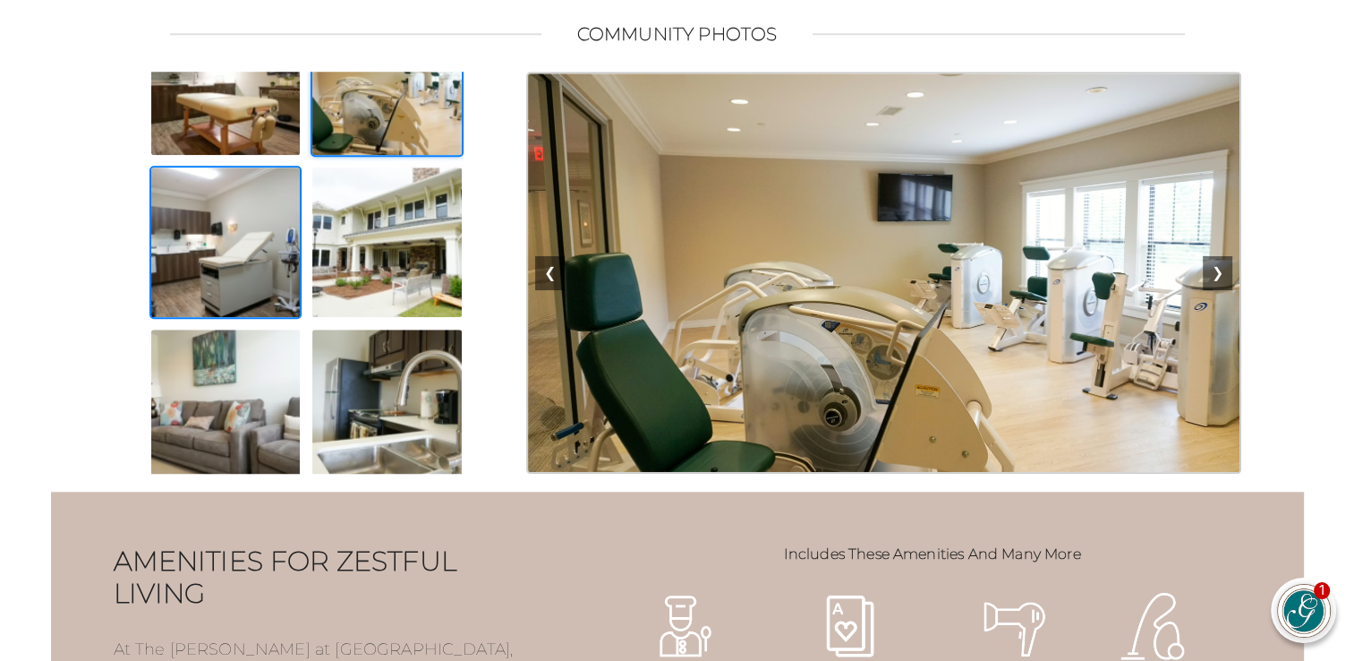
click at [207, 270] on img at bounding box center [225, 242] width 153 height 153
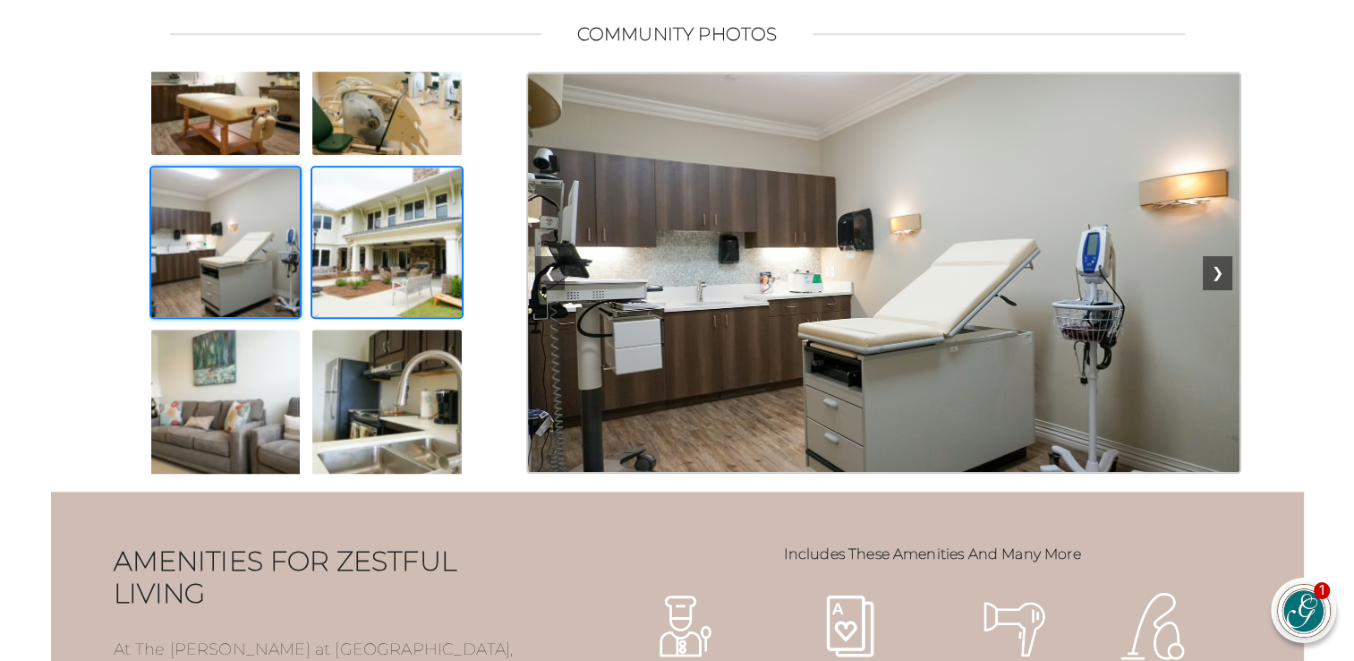
click at [371, 282] on img at bounding box center [387, 242] width 153 height 153
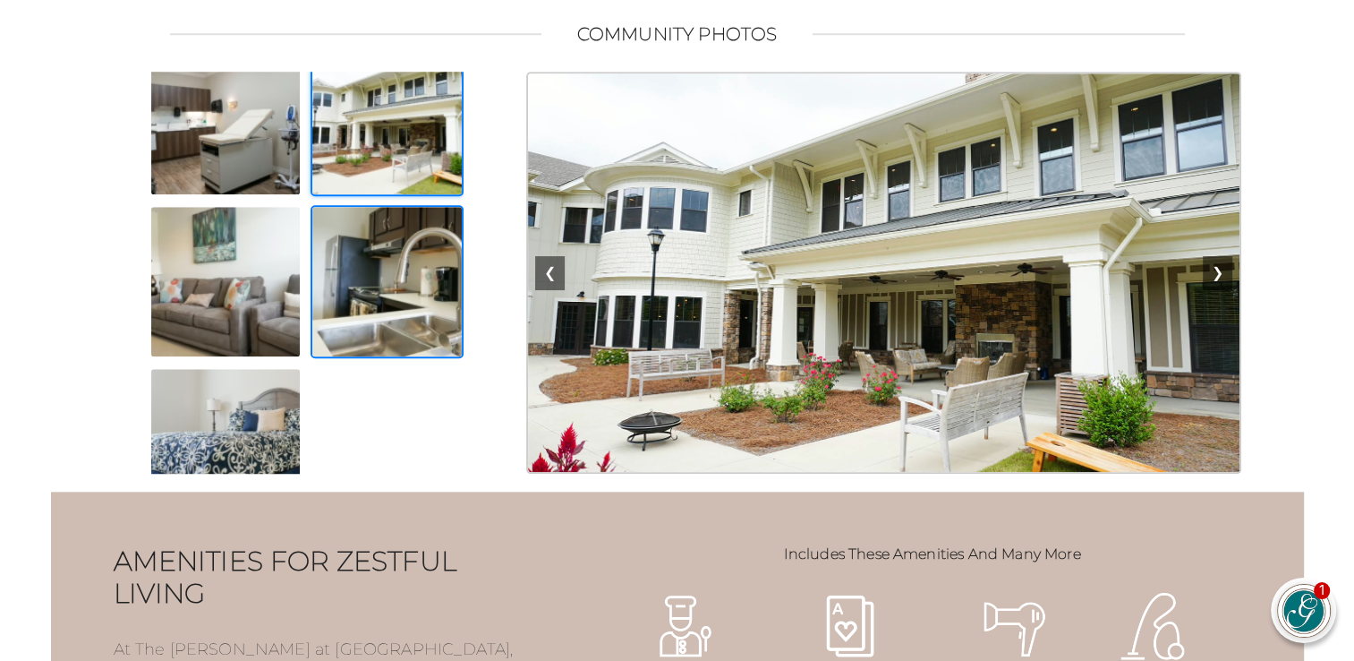
scroll to position [848, 0]
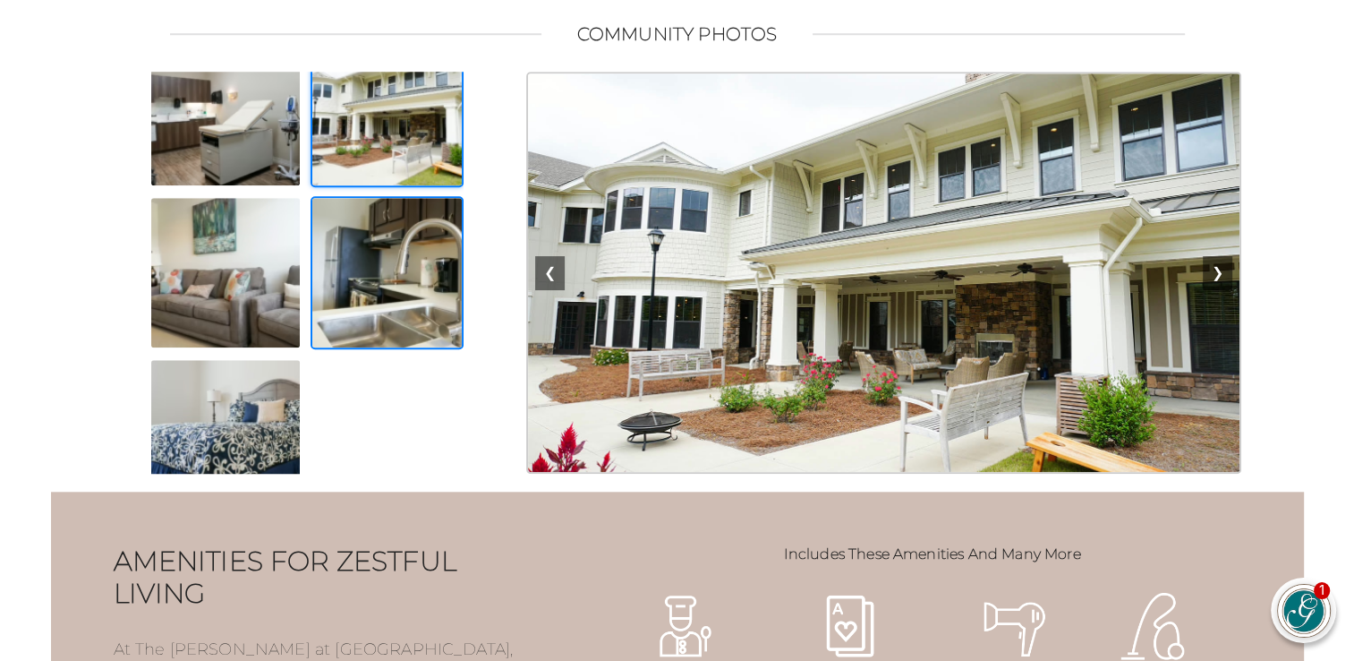
click at [370, 286] on img at bounding box center [387, 272] width 153 height 153
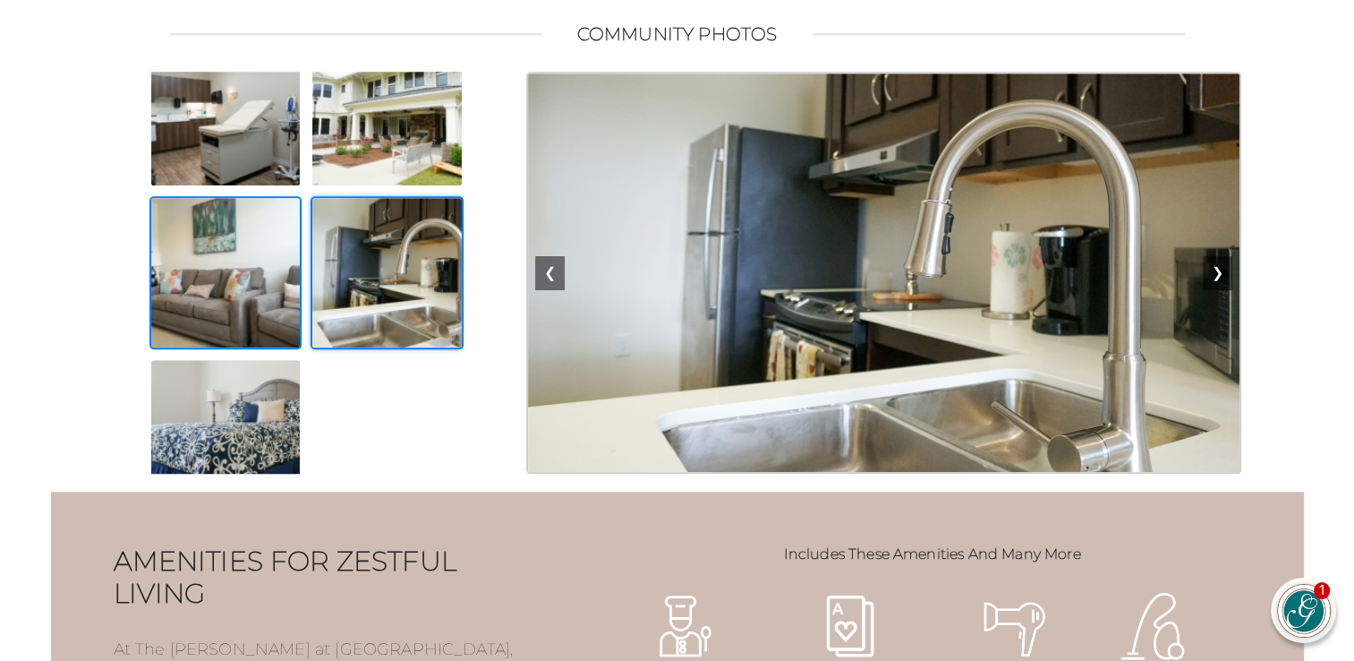
click at [213, 289] on img at bounding box center [225, 272] width 153 height 153
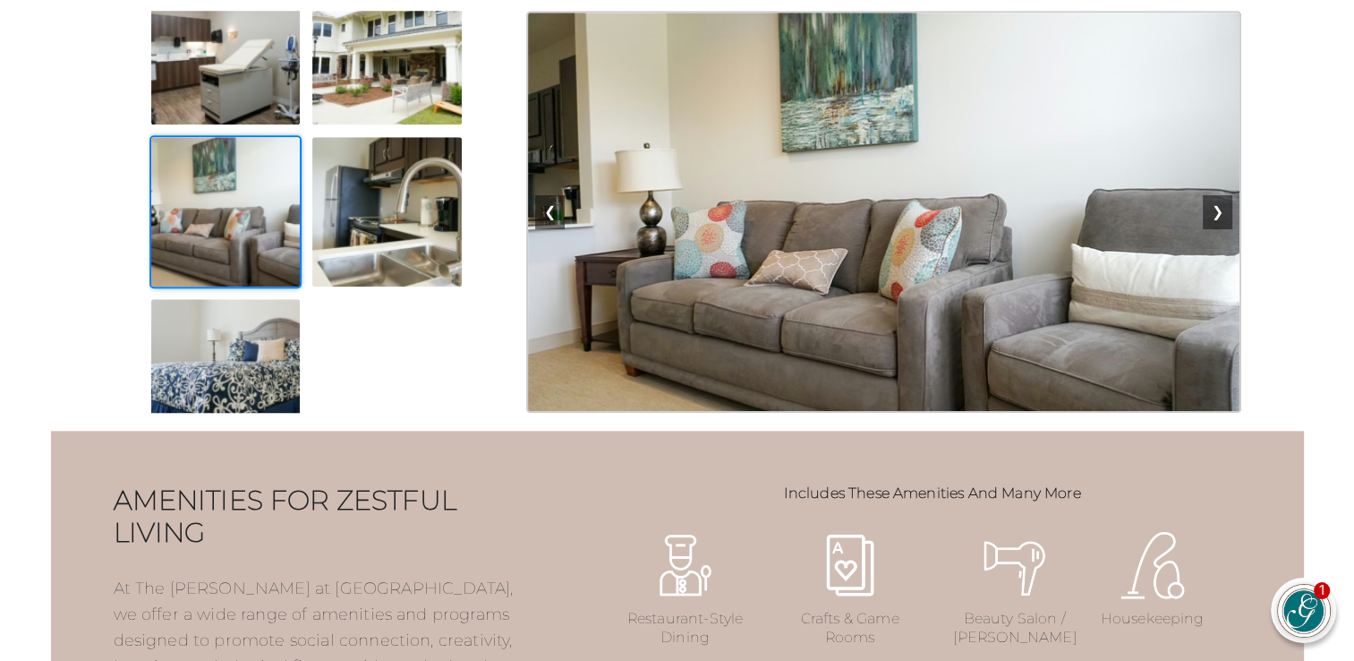
scroll to position [1686, 0]
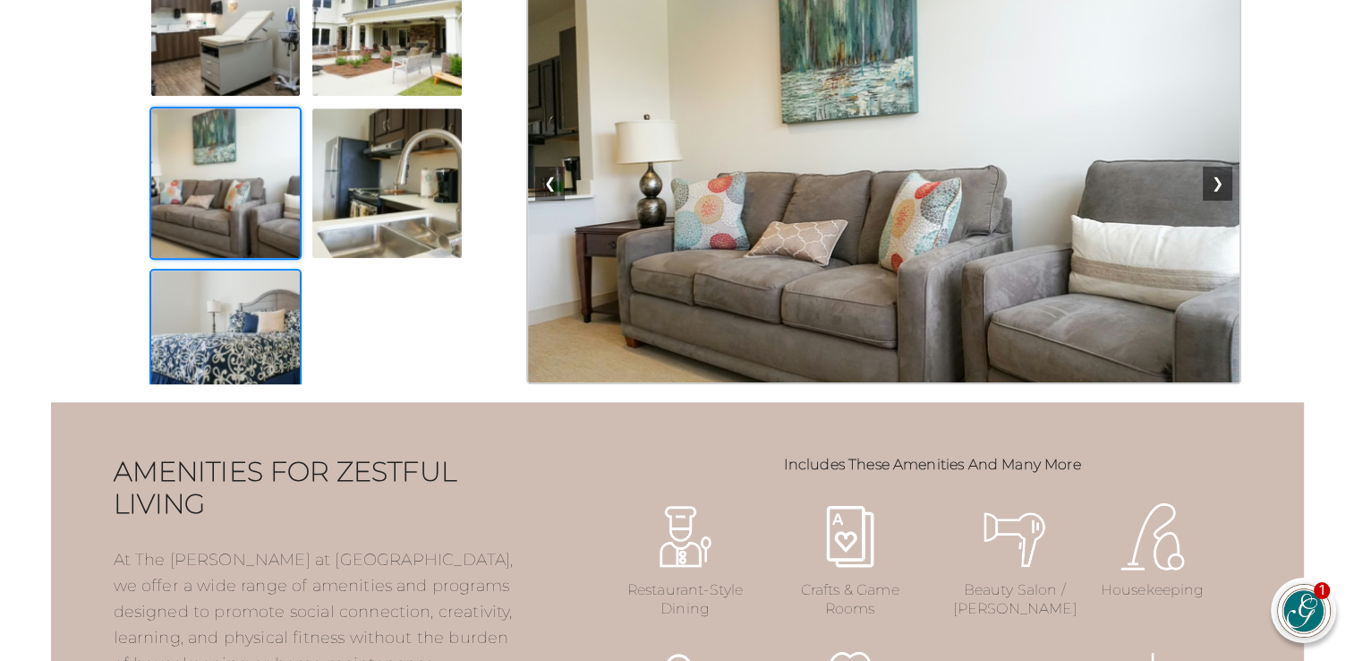
click at [175, 344] on img at bounding box center [225, 345] width 153 height 153
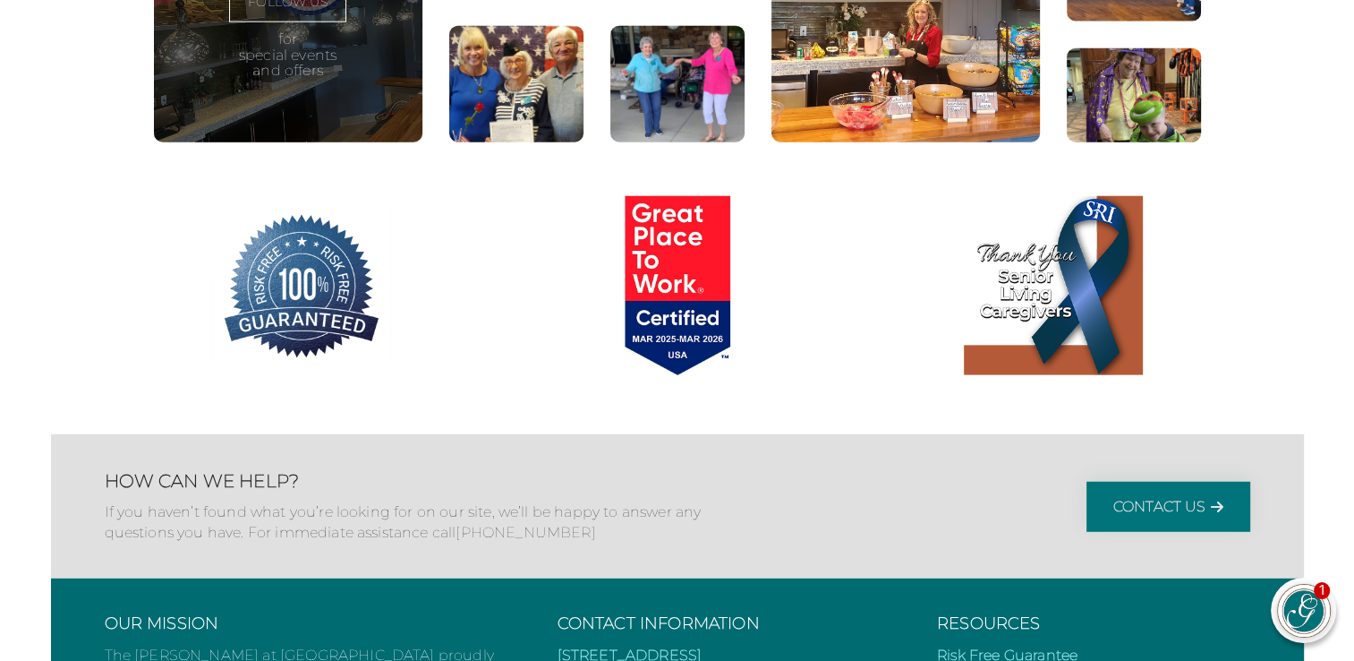
scroll to position [4730, 0]
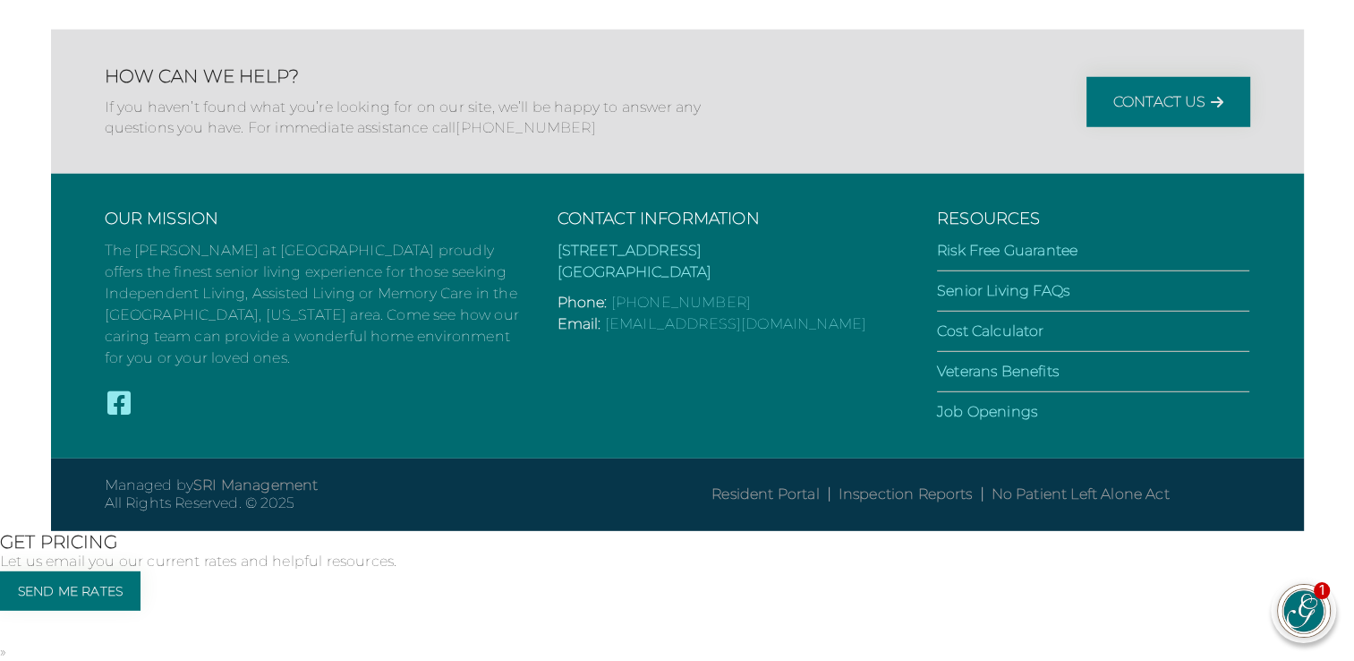
scroll to position [5088, 0]
click at [1016, 339] on link "Cost Calculator" at bounding box center [990, 330] width 107 height 17
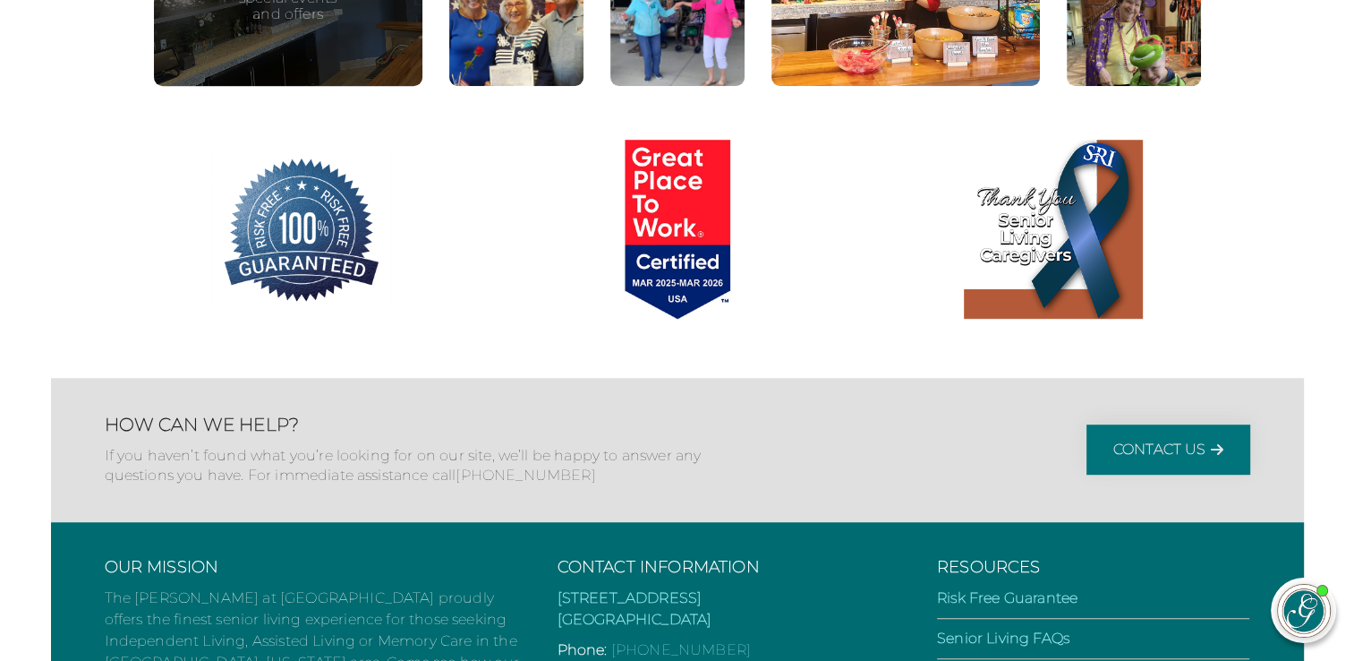
scroll to position [1276, 0]
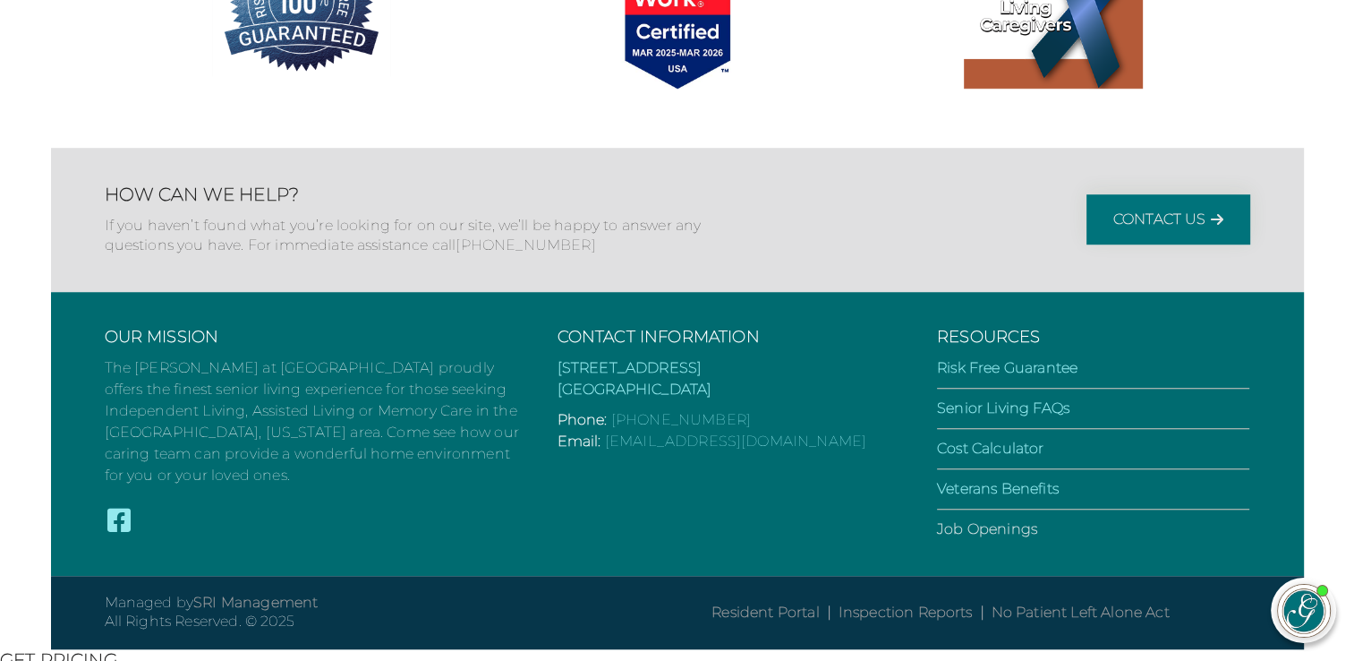
click at [986, 537] on link "Job Openings" at bounding box center [987, 528] width 100 height 17
